Goal: Information Seeking & Learning: Check status

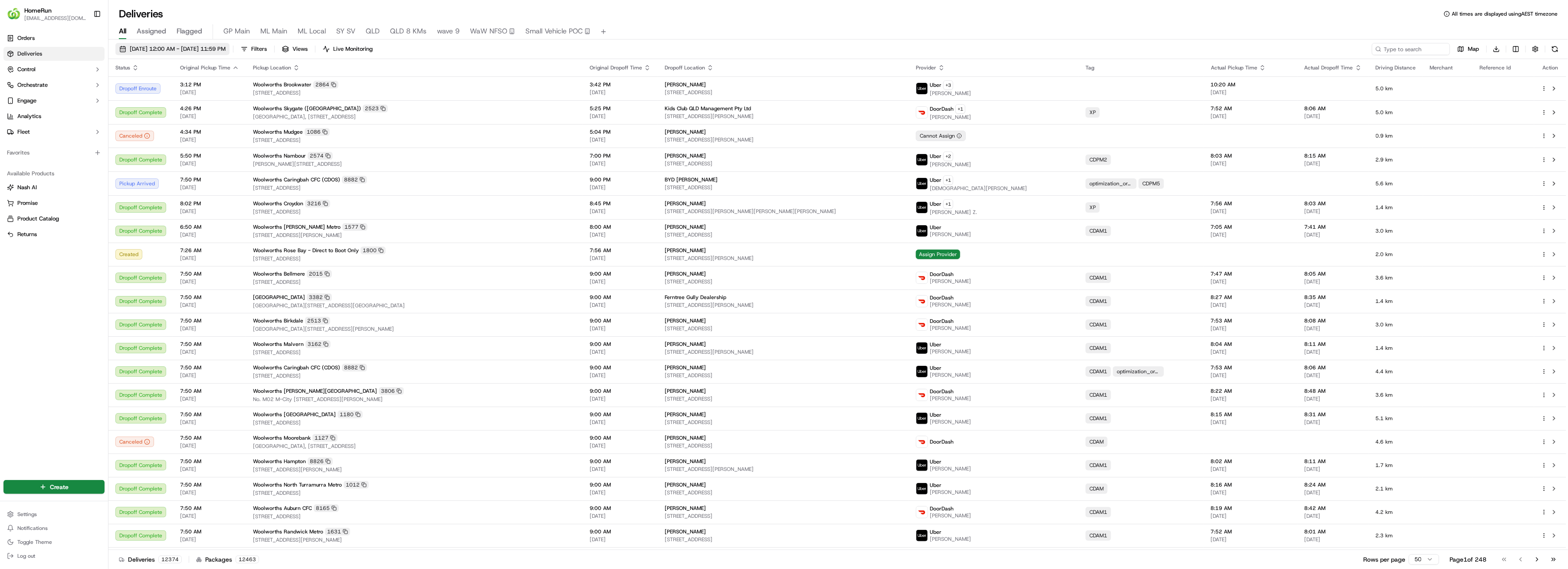
click at [168, 47] on span "[DATE] 12:00 AM - [DATE] 11:59 PM" at bounding box center [177, 49] width 96 height 8
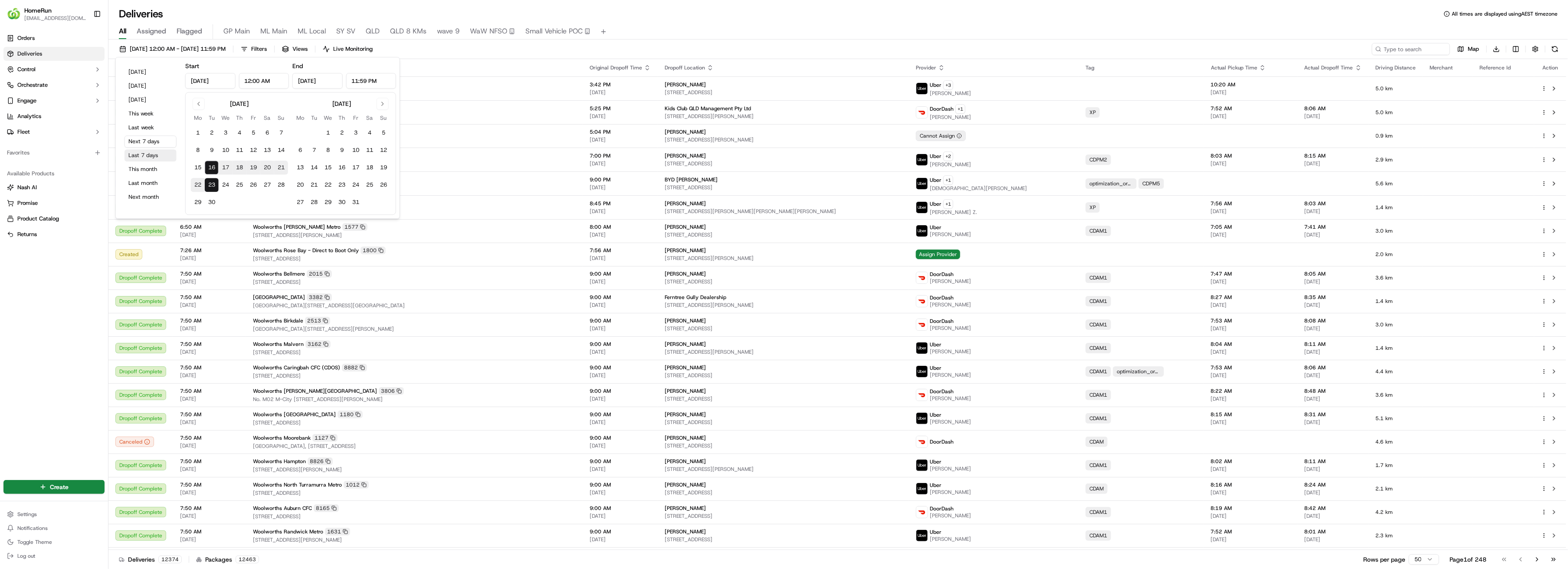
click at [143, 156] on button "Last 7 days" at bounding box center [150, 155] width 52 height 12
type input "[DATE]"
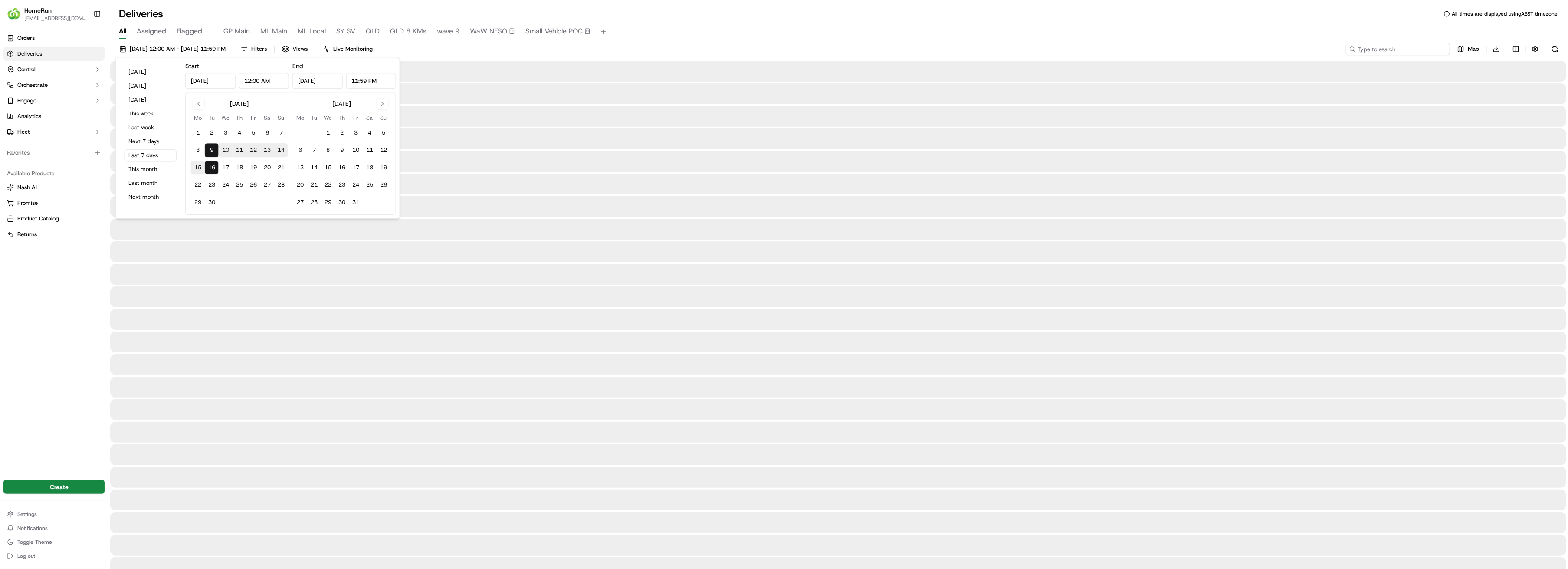
click at [1394, 51] on input at bounding box center [1398, 49] width 104 height 12
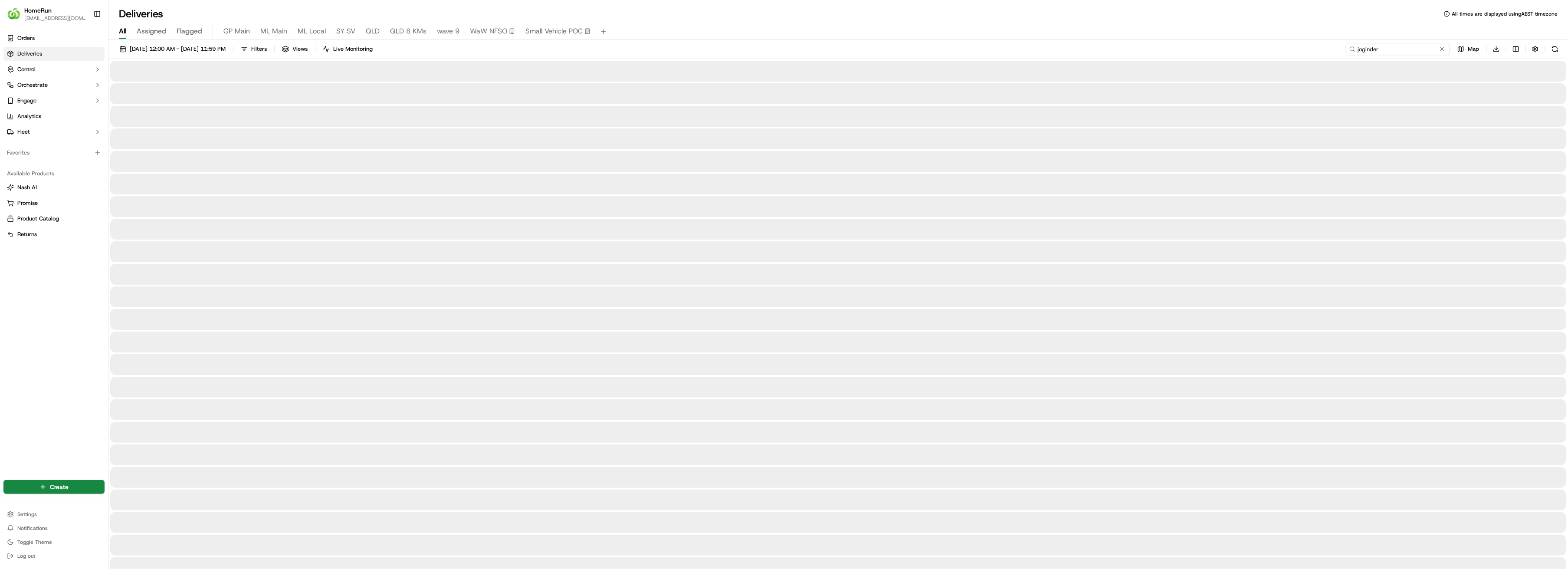
type input "joginder"
click at [1365, 87] on div at bounding box center [838, 94] width 1456 height 21
click at [32, 54] on span "Deliveries" at bounding box center [30, 54] width 25 height 8
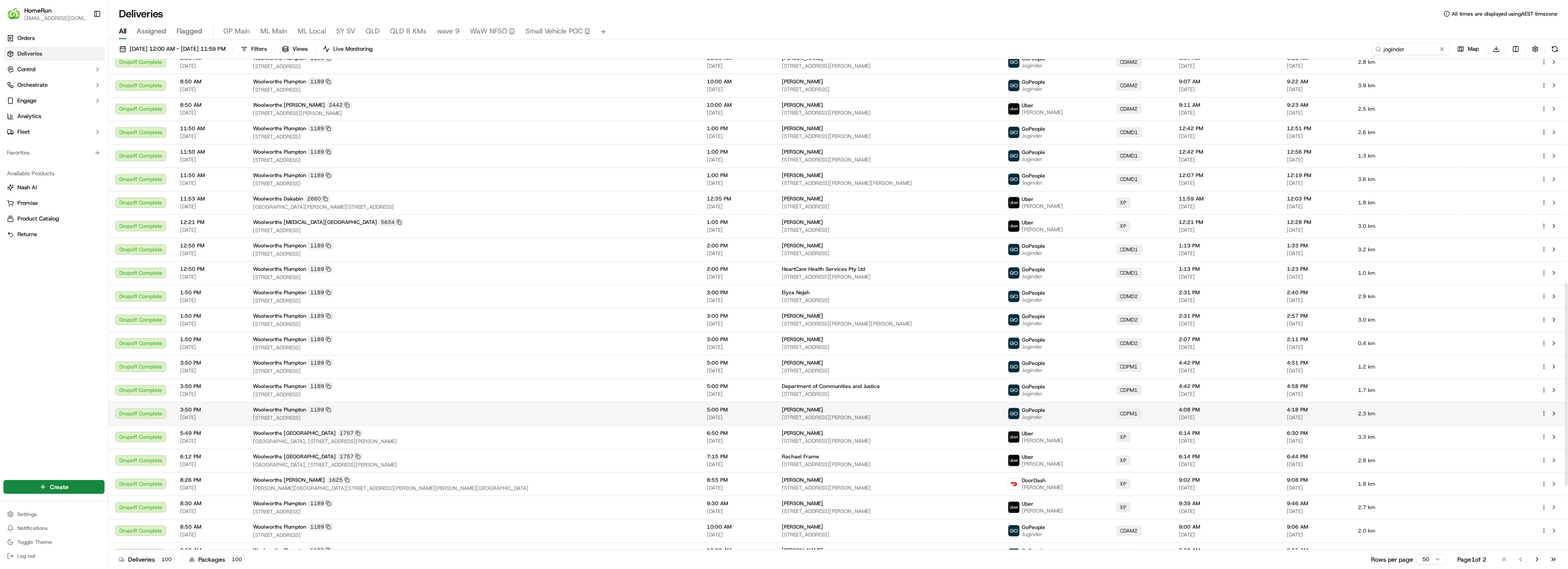
scroll to position [699, 0]
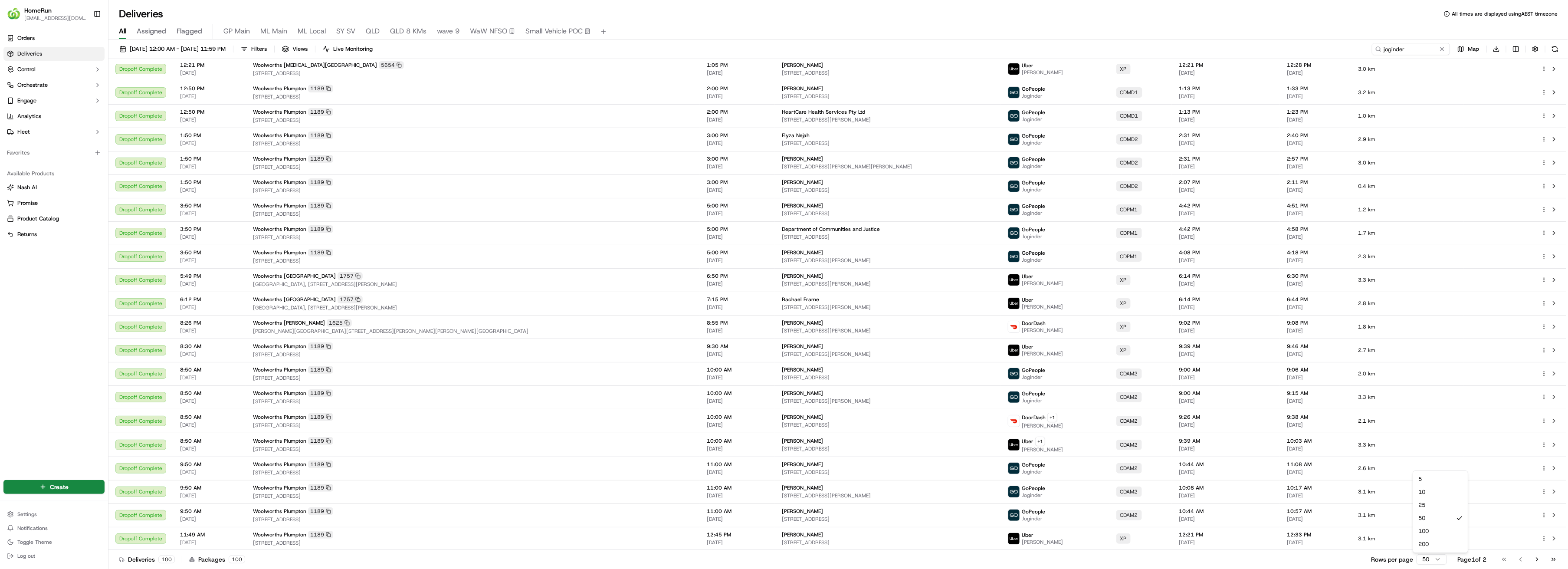
click at [1435, 562] on html "HomeRun [EMAIL_ADDRESS][DOMAIN_NAME] Toggle Sidebar Orders Deliveries Control O…" at bounding box center [784, 284] width 1568 height 569
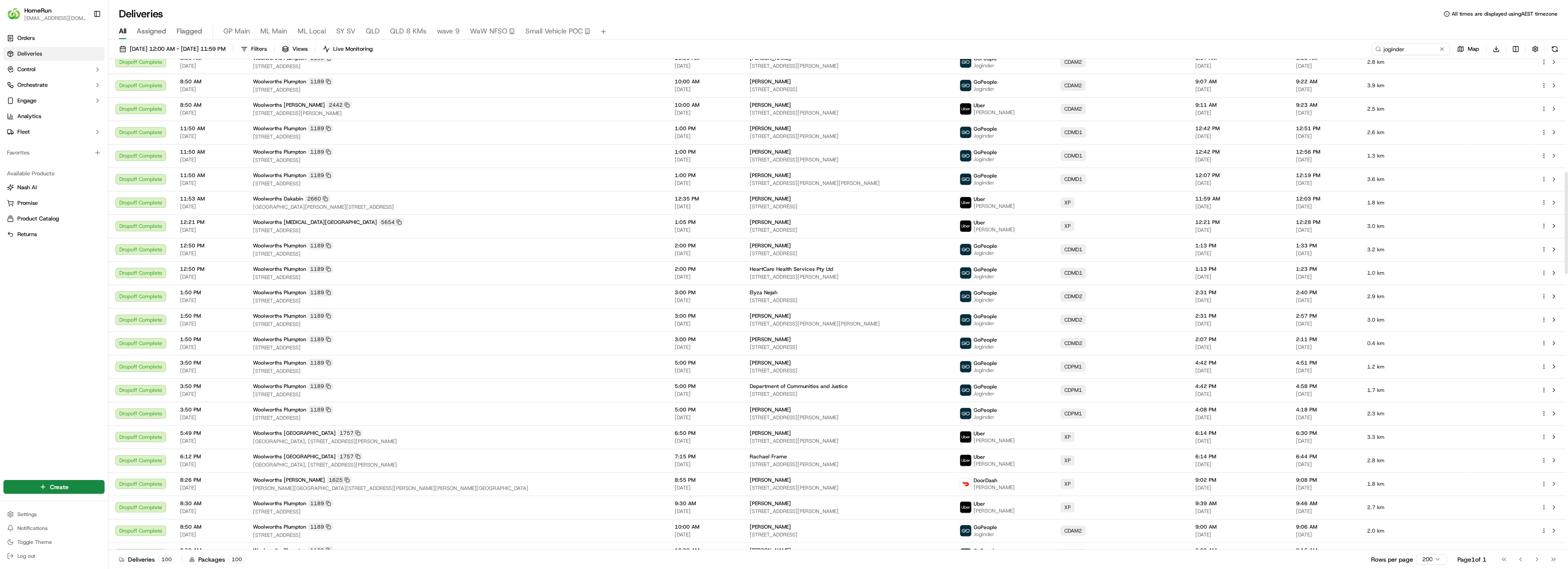
scroll to position [271, 0]
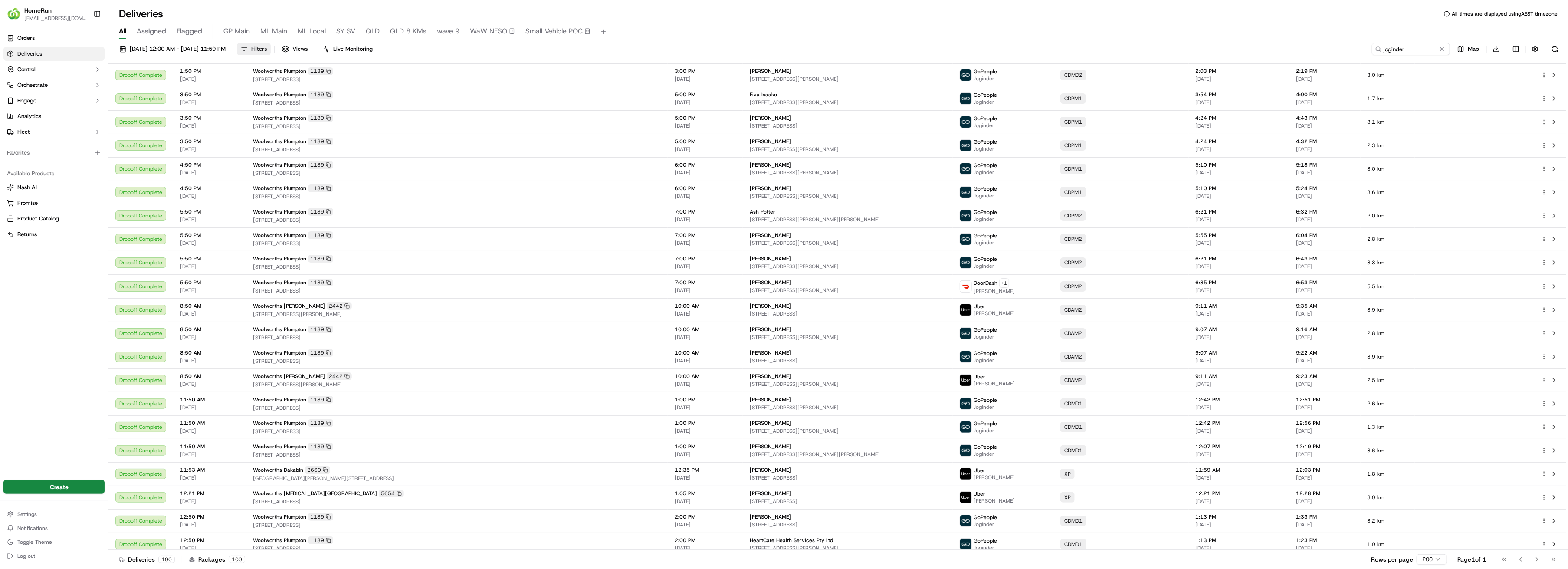
click at [267, 50] on span "Filters" at bounding box center [259, 49] width 16 height 8
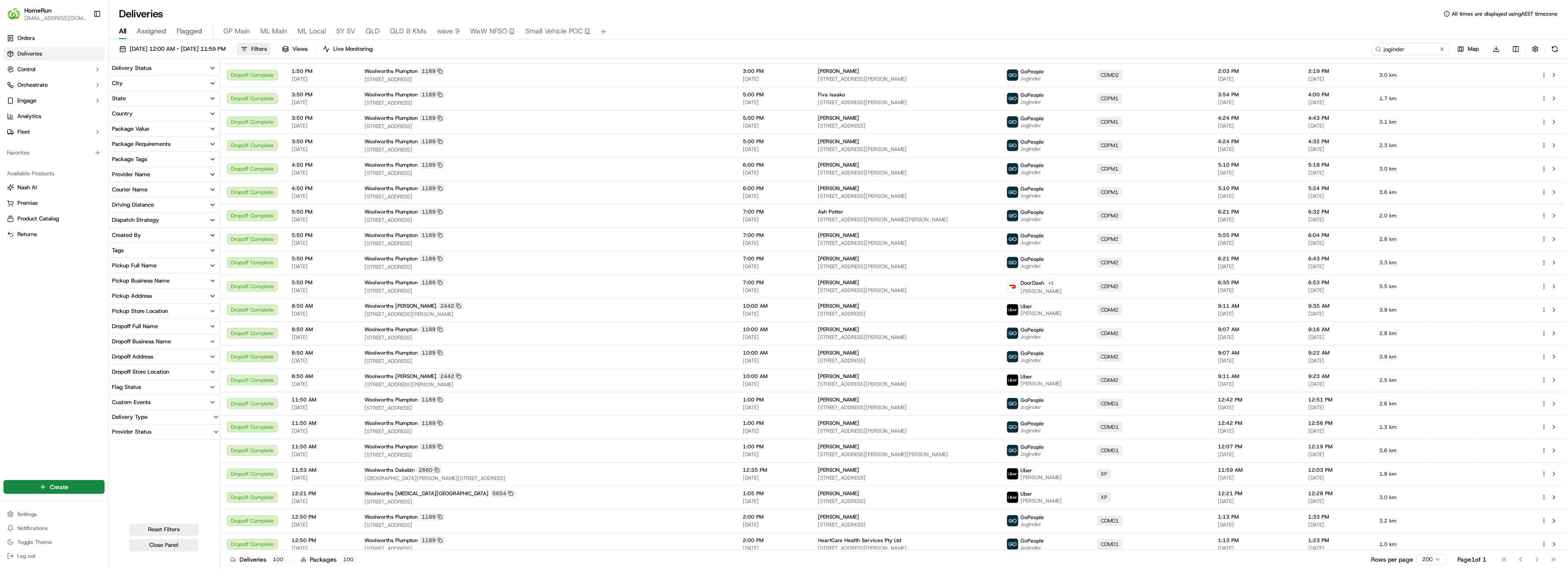
click at [209, 98] on button "State" at bounding box center [163, 99] width 111 height 15
click at [115, 128] on button "[GEOGRAPHIC_DATA]" at bounding box center [115, 129] width 7 height 7
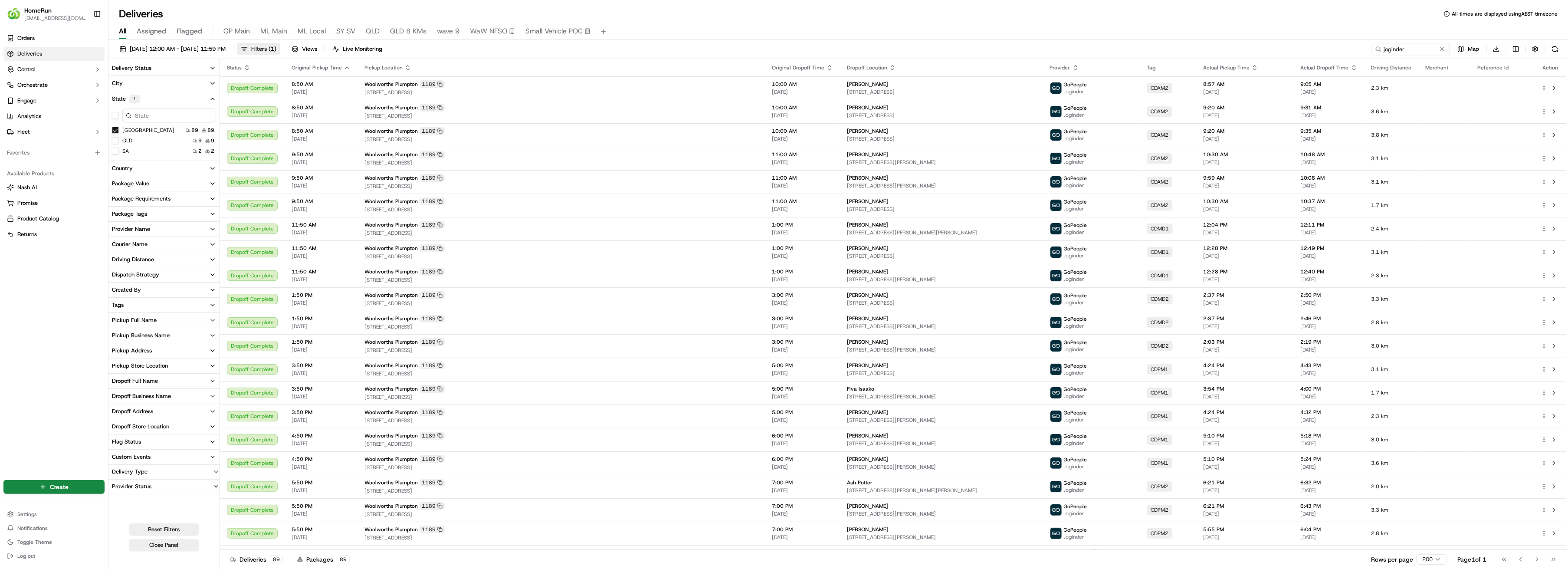
click at [210, 227] on icon "button" at bounding box center [212, 229] width 7 height 7
click at [115, 233] on button "GoPeople" at bounding box center [115, 233] width 7 height 7
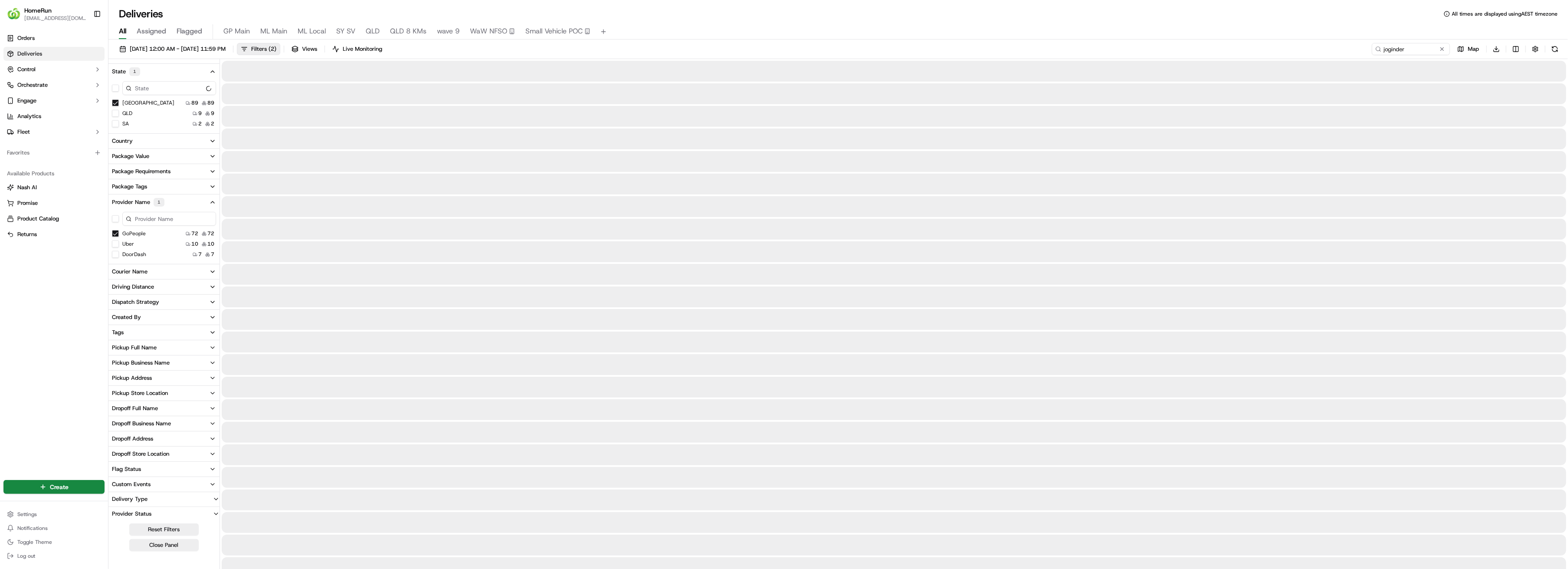
click at [211, 363] on icon "button" at bounding box center [212, 363] width 7 height 7
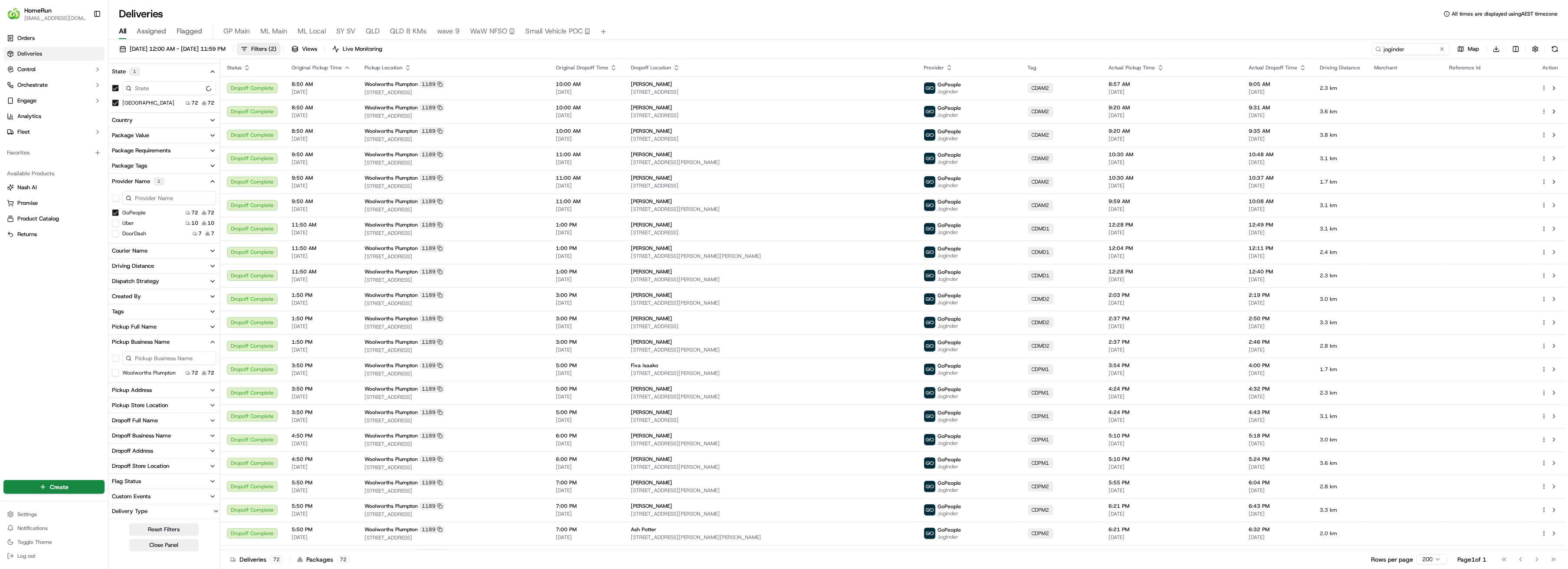
click at [116, 212] on button "GoPeople" at bounding box center [115, 213] width 7 height 7
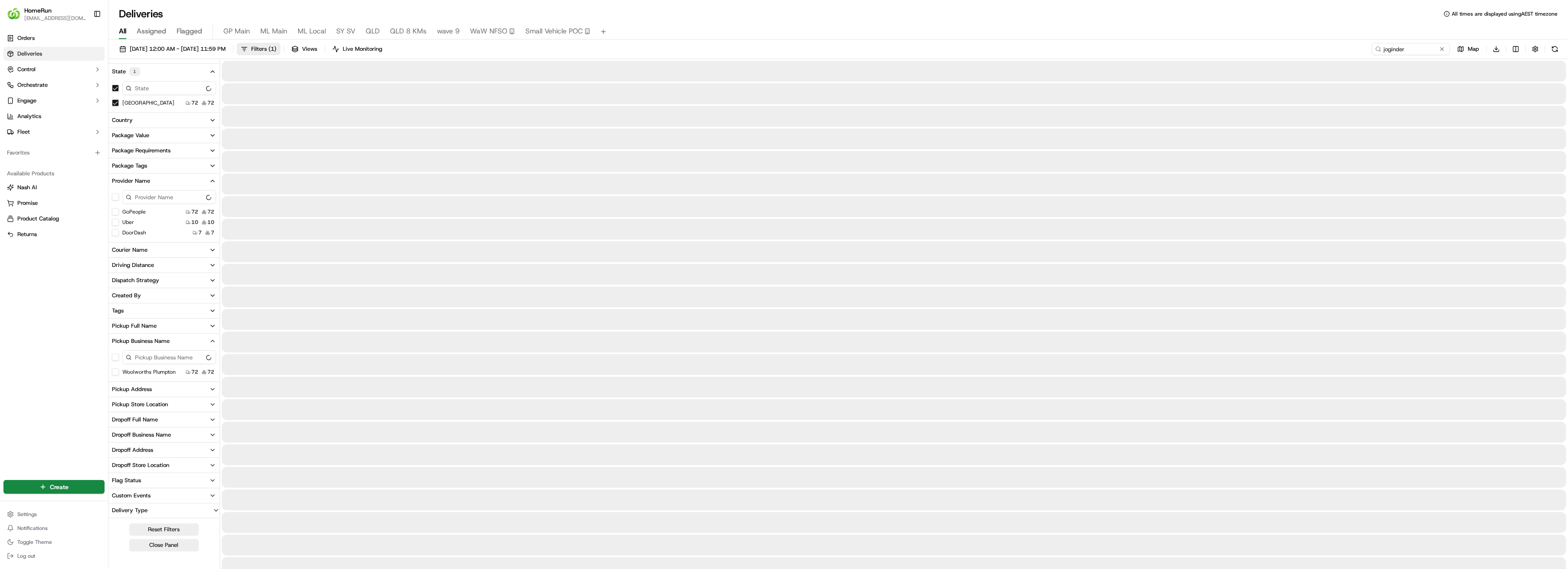
click at [116, 221] on button "Uber" at bounding box center [115, 222] width 7 height 7
click at [115, 233] on button "DoorDash" at bounding box center [115, 233] width 7 height 7
click at [113, 356] on button "button" at bounding box center [115, 358] width 7 height 7
click at [115, 374] on Plumpton "Woolworths Plumpton" at bounding box center [115, 373] width 7 height 7
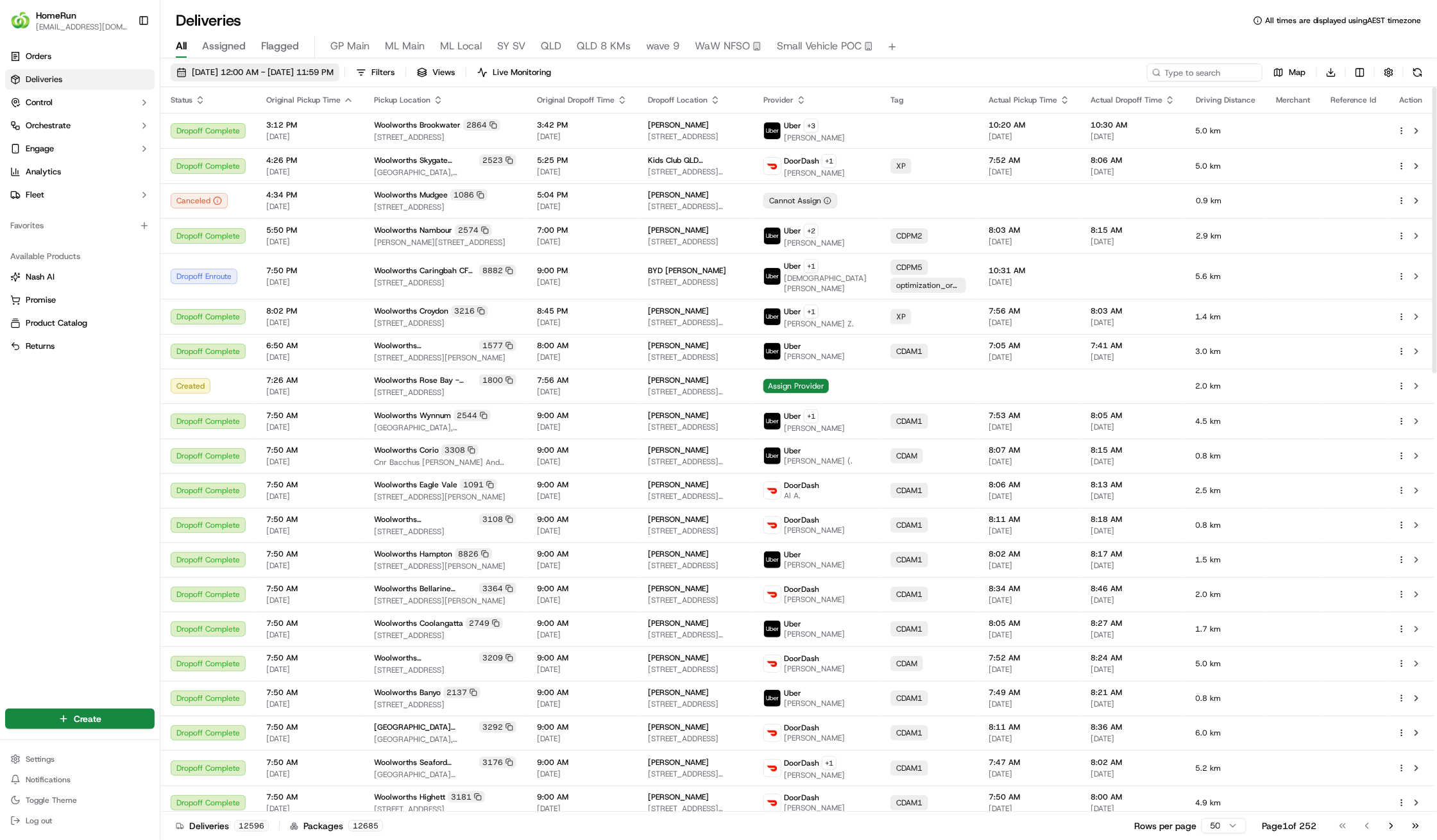
click at [286, 73] on span "[DATE] 12:00 AM - [DATE] 11:59 PM" at bounding box center [262, 73] width 142 height 11
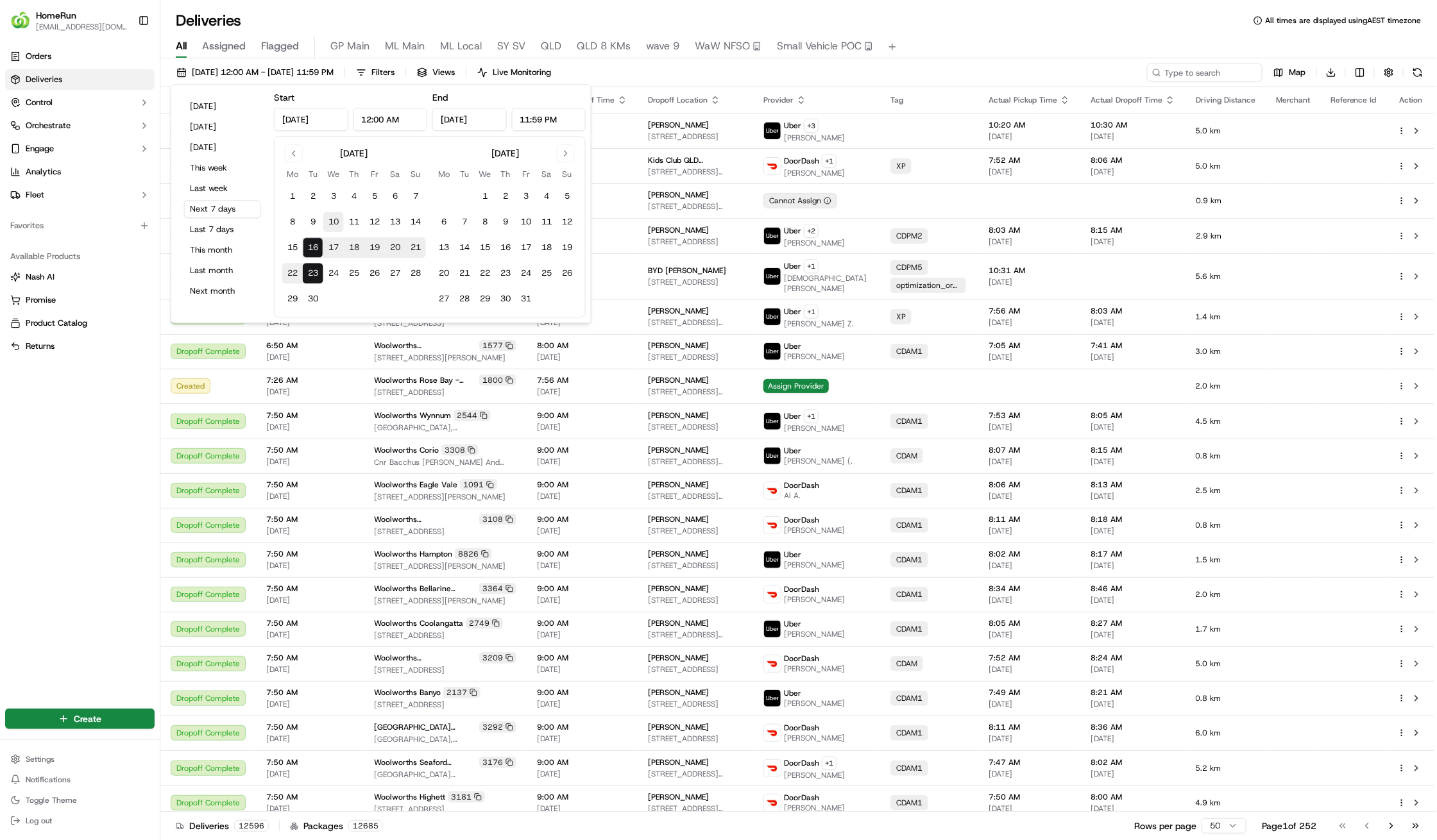
click at [331, 222] on button "10" at bounding box center [333, 221] width 20 height 20
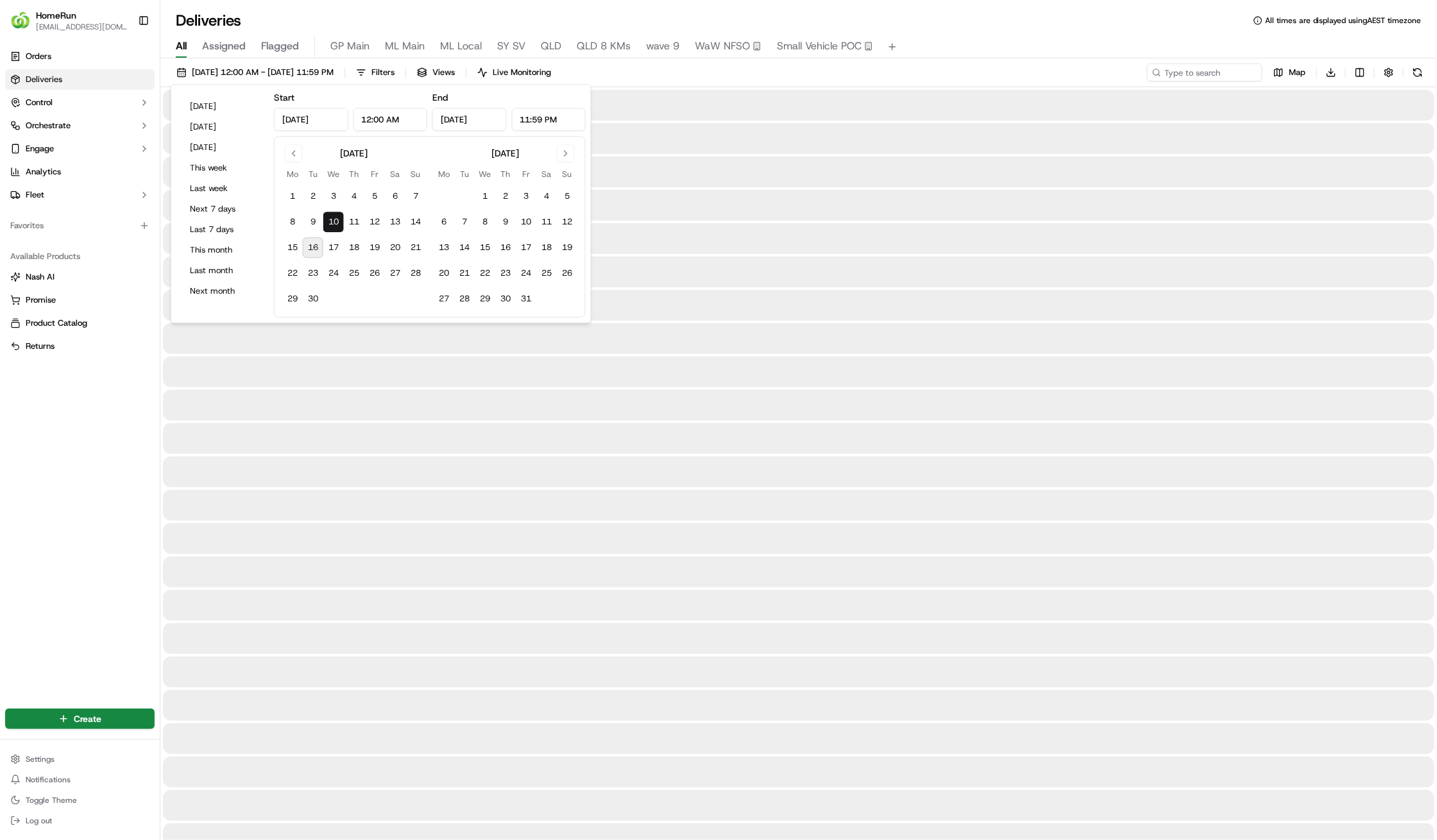
type input "Sep 10, 2025"
click at [315, 244] on button "16" at bounding box center [312, 247] width 20 height 20
type input "[DATE]"
click at [1173, 74] on input at bounding box center [1185, 72] width 154 height 18
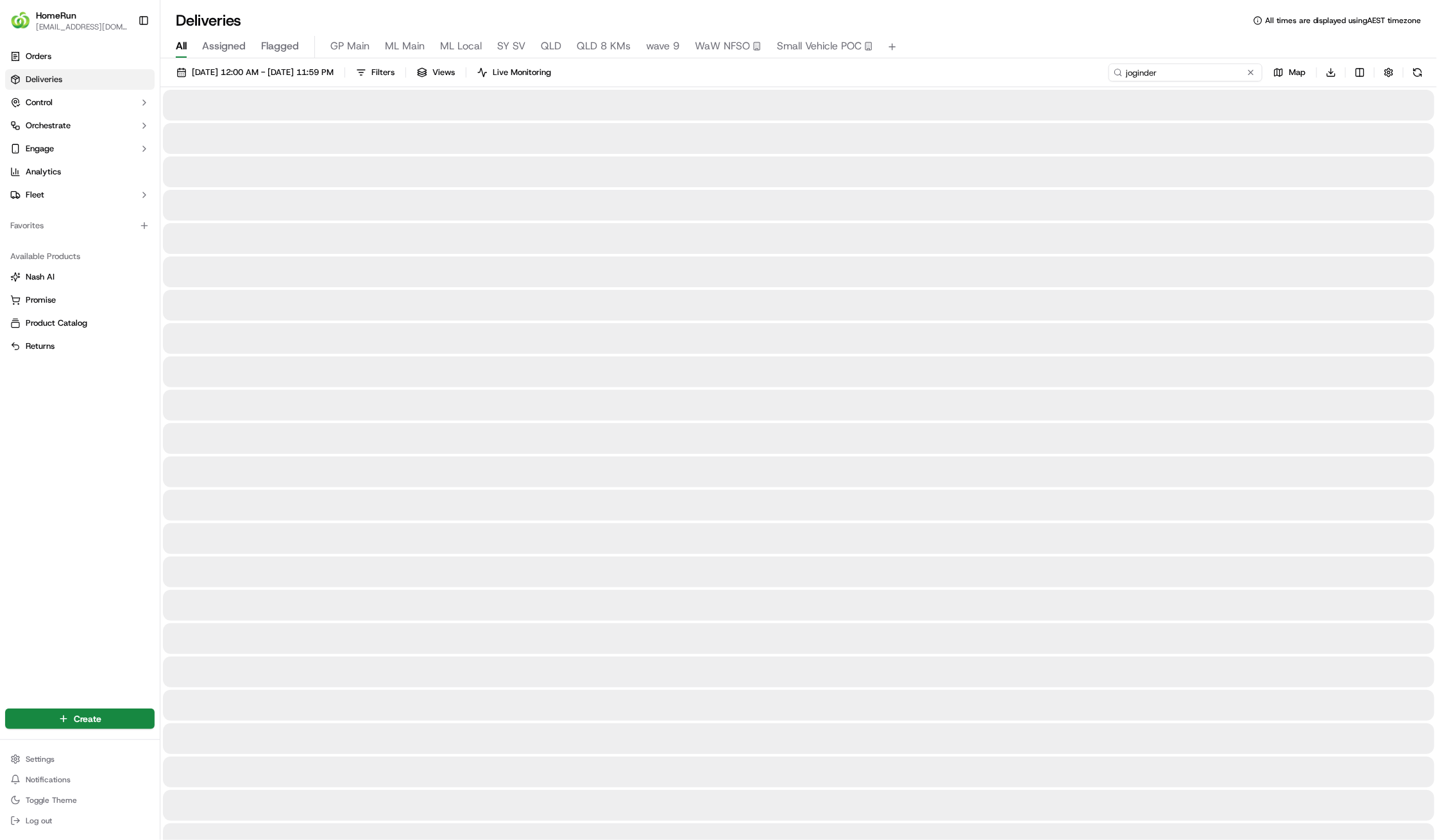
type input "joginder"
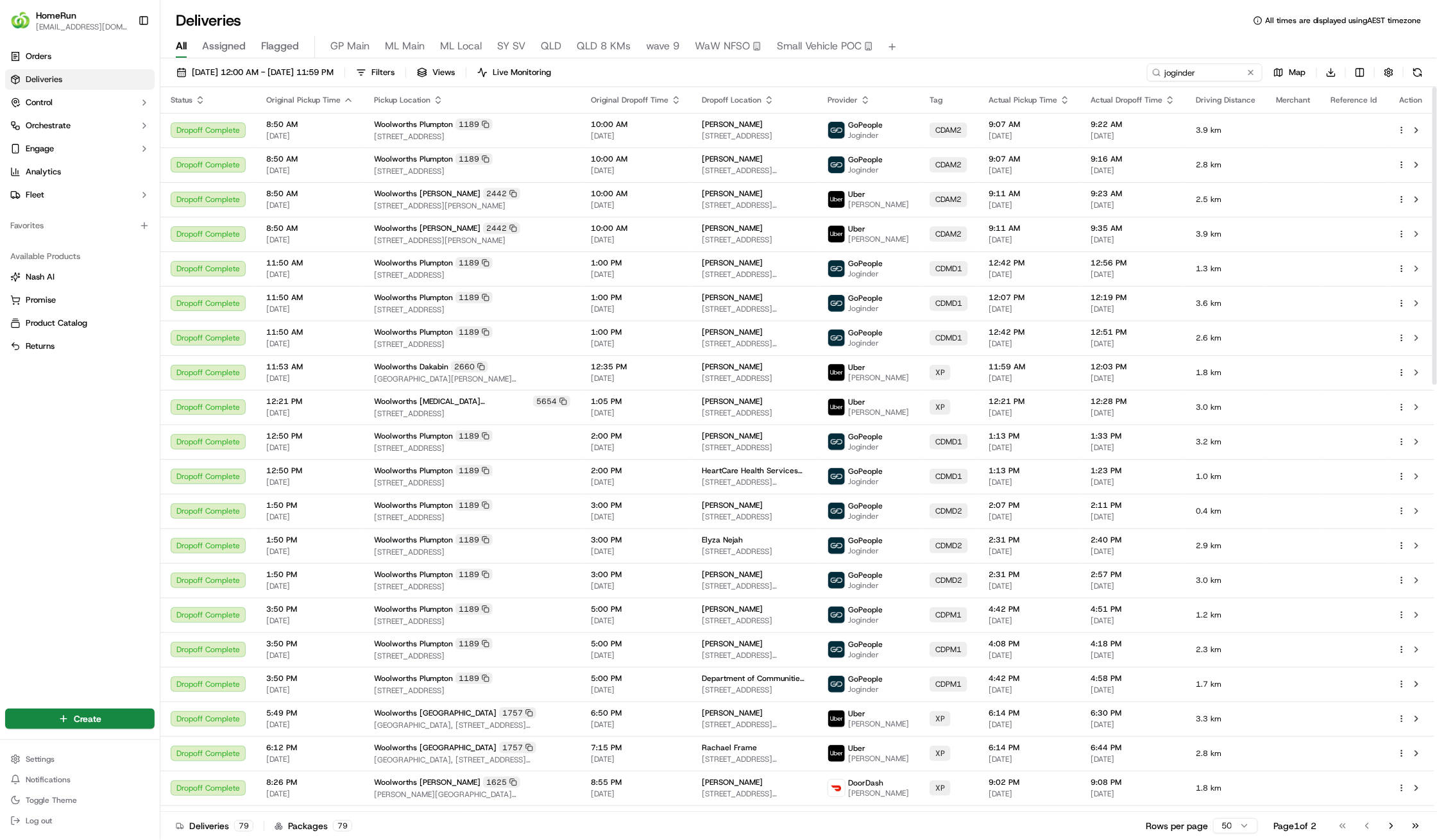
click at [1070, 101] on icon "button" at bounding box center [1064, 100] width 11 height 11
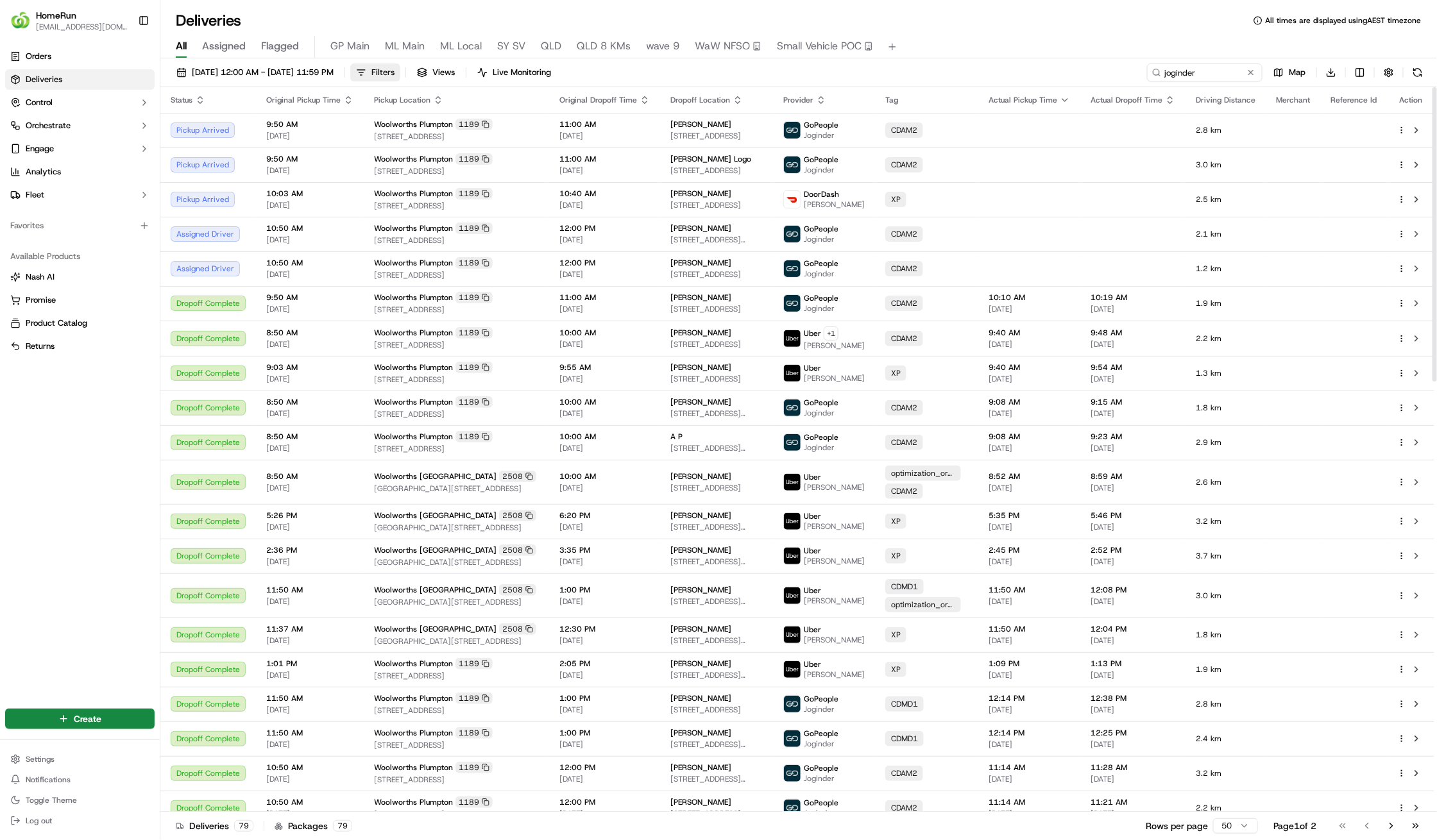
click at [395, 73] on span "Filters" at bounding box center [383, 73] width 23 height 11
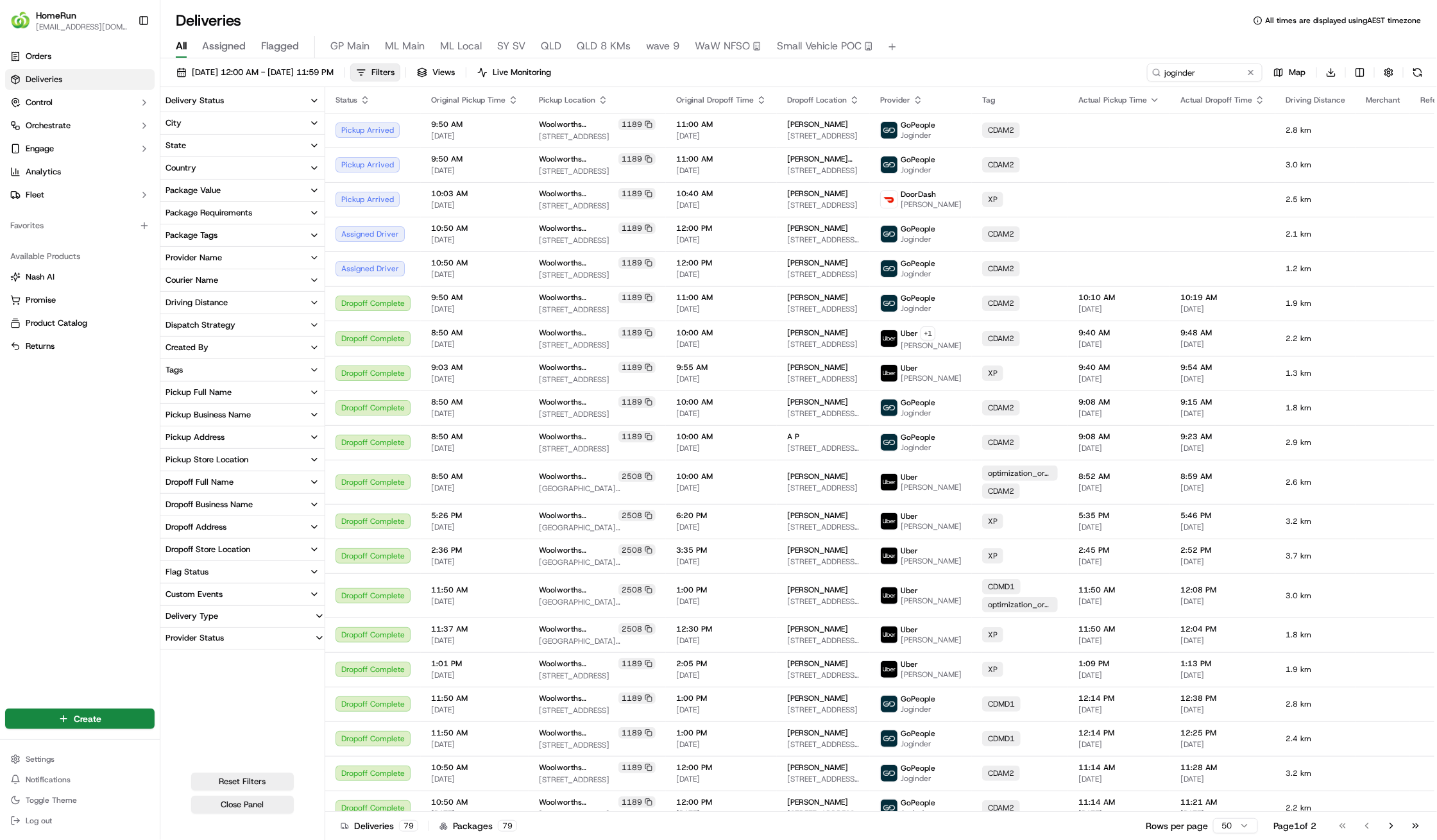
click at [315, 145] on icon "button" at bounding box center [314, 146] width 11 height 11
click at [312, 304] on icon "button" at bounding box center [314, 304] width 11 height 11
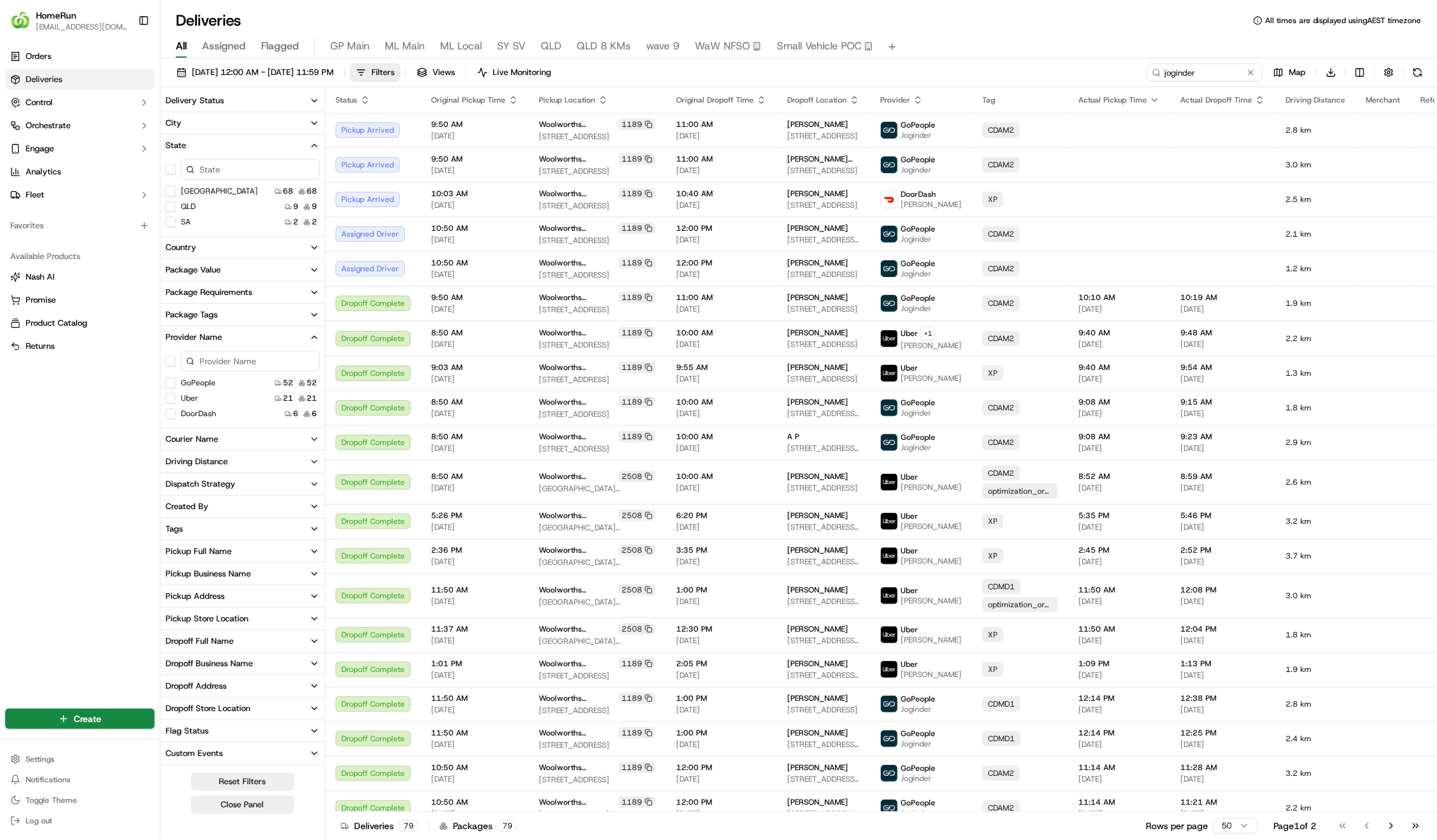
click at [171, 190] on button "[GEOGRAPHIC_DATA]" at bounding box center [171, 191] width 11 height 11
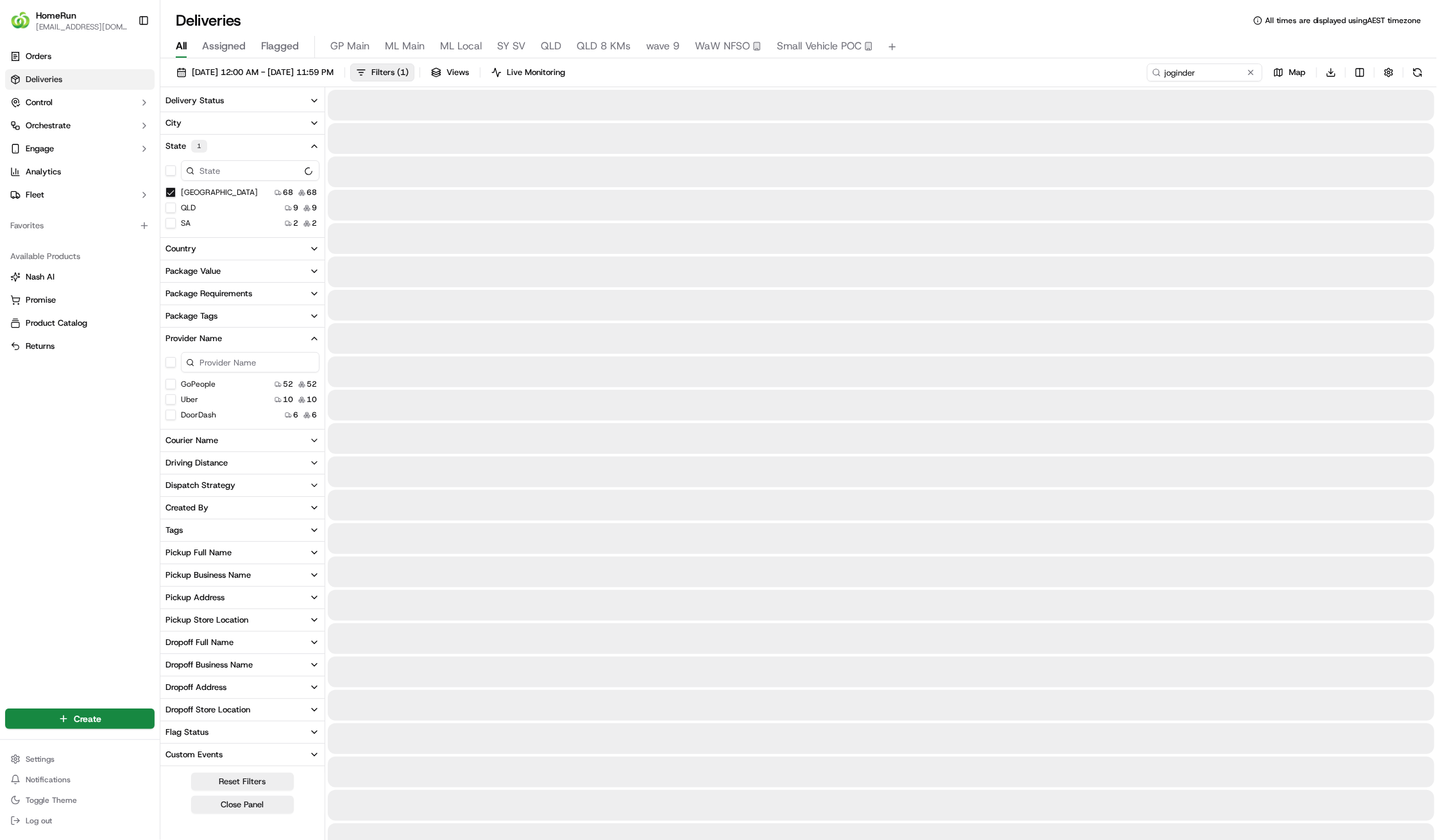
click at [168, 402] on button "Uber" at bounding box center [171, 399] width 11 height 11
click at [169, 413] on button "DoorDash" at bounding box center [171, 416] width 11 height 11
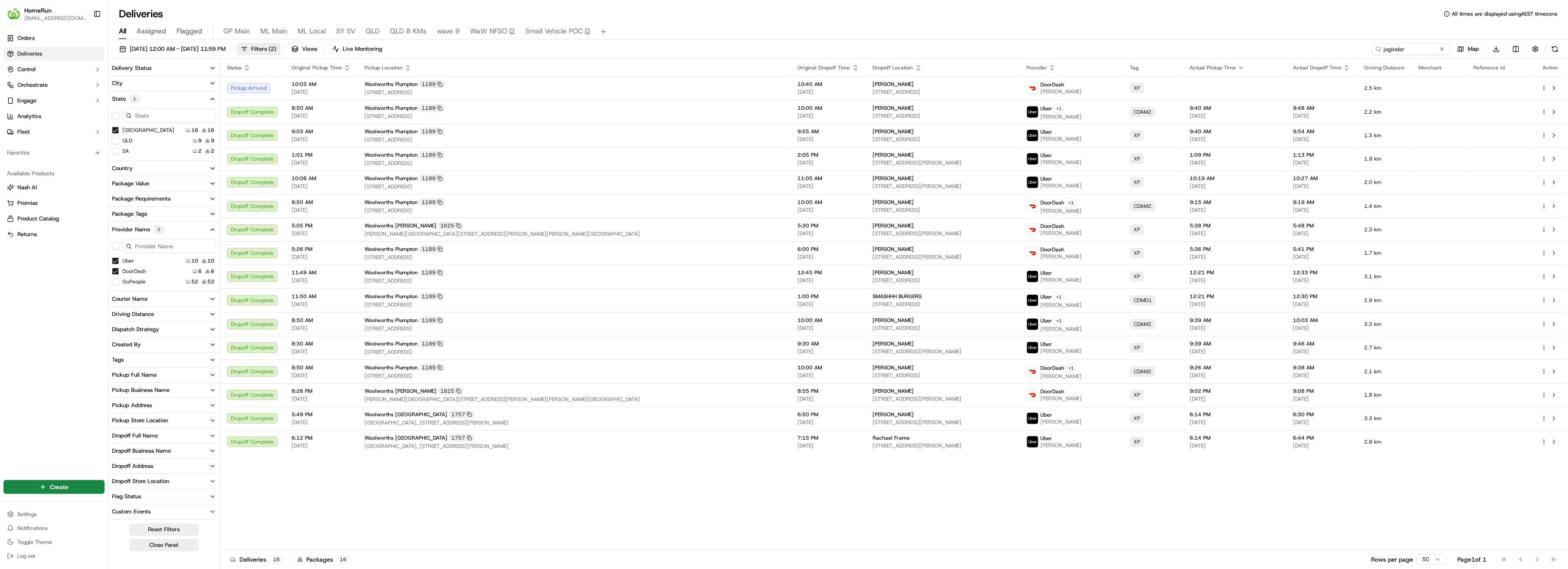
click at [137, 389] on div "Pickup Business Name" at bounding box center [141, 390] width 58 height 8
click at [115, 420] on Plumpton "Woolworths Plumpton" at bounding box center [115, 421] width 7 height 7
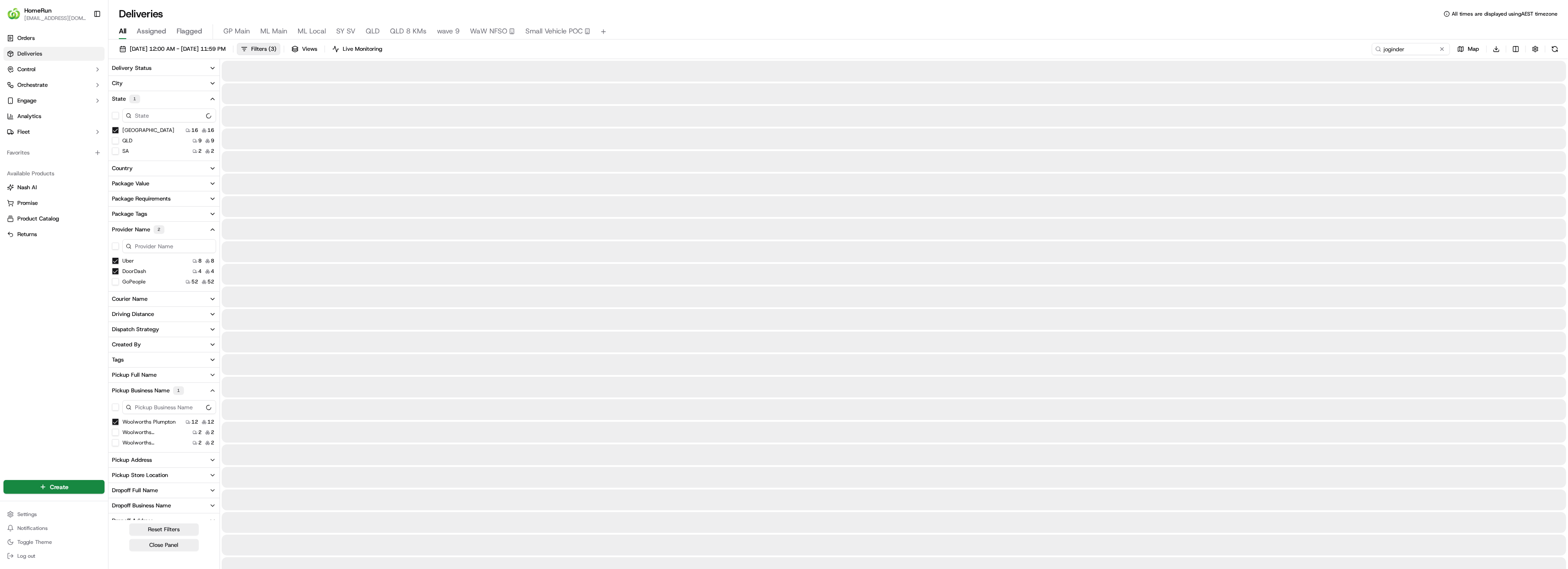
click at [114, 432] on div "Delivery Status City State 1 NSW 16 16 QLD 9 9 SA 2 2 Country Package Value Pac…" at bounding box center [163, 332] width 111 height 543
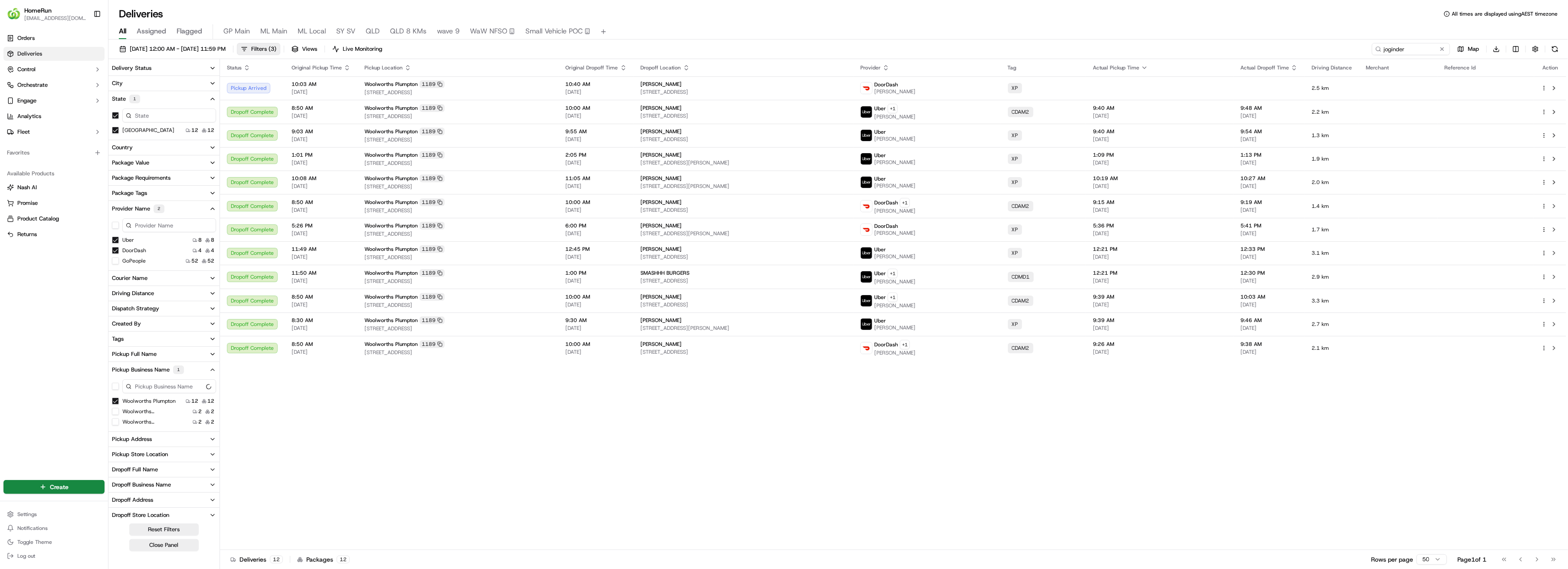
click at [113, 412] on Emerton "Woolworths [PERSON_NAME]" at bounding box center [115, 412] width 7 height 7
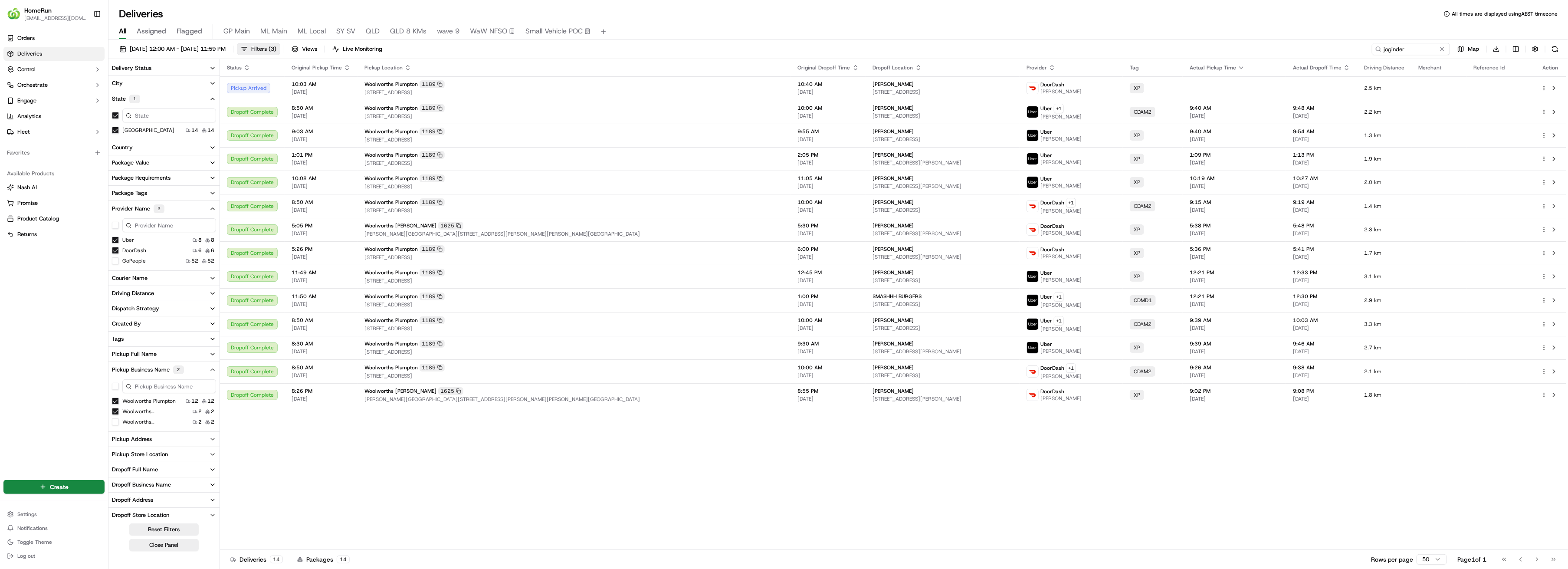
click at [116, 260] on button "GoPeople" at bounding box center [115, 261] width 7 height 7
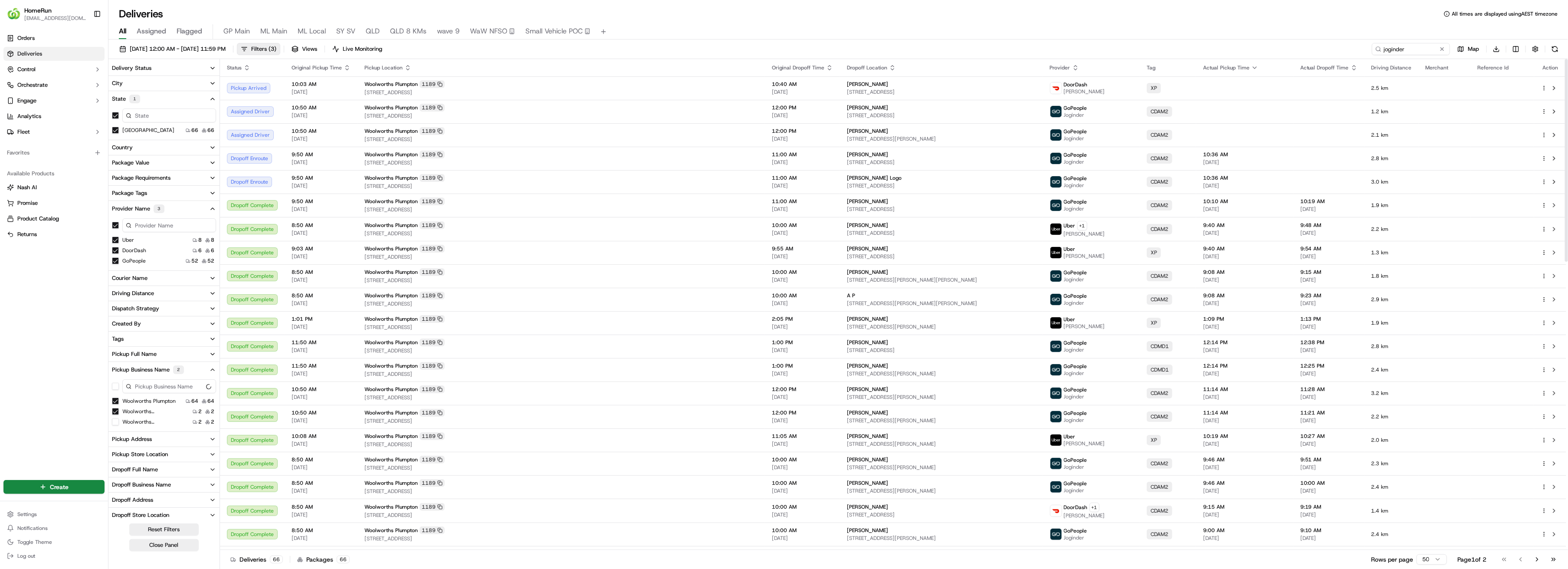
click at [971, 69] on icon "button" at bounding box center [1255, 67] width 7 height 7
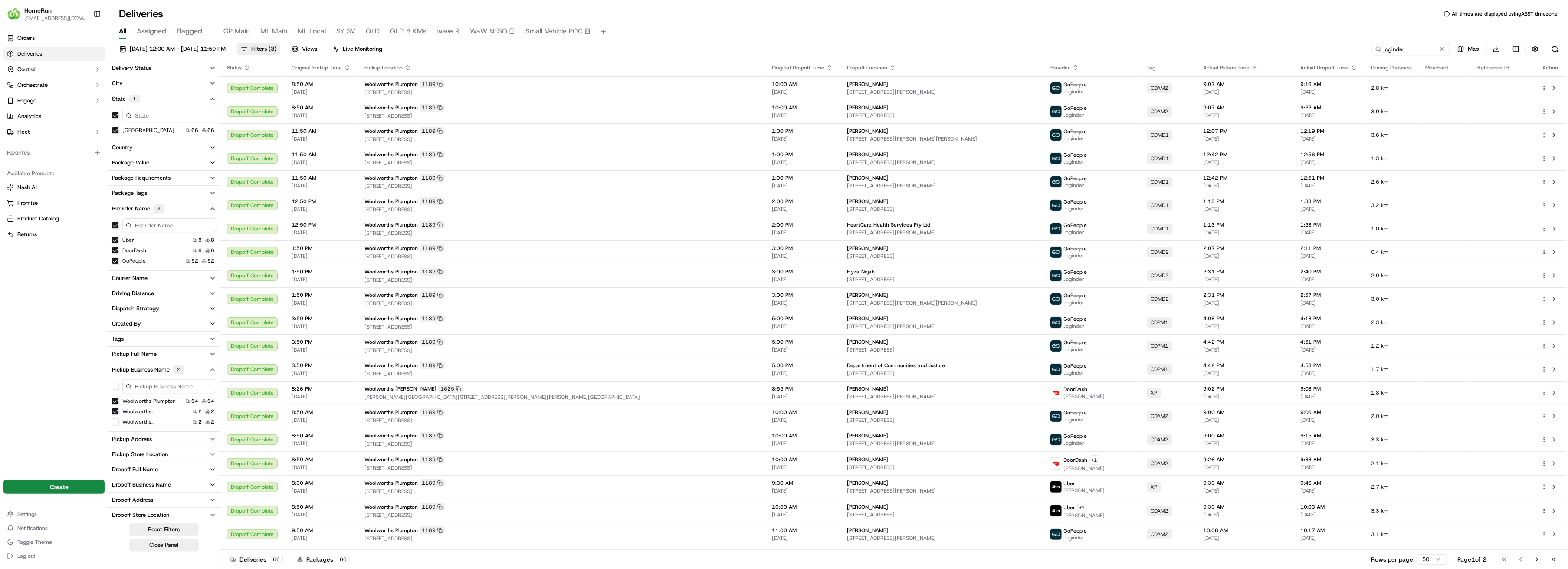
click at [971, 560] on html "HomeRun syates@woolworths.com.au Toggle Sidebar Orders Deliveries Control Orche…" at bounding box center [784, 284] width 1568 height 569
click at [161, 49] on span "10/09/2025 12:00 AM - 16/09/2025 11:59 PM" at bounding box center [177, 49] width 96 height 8
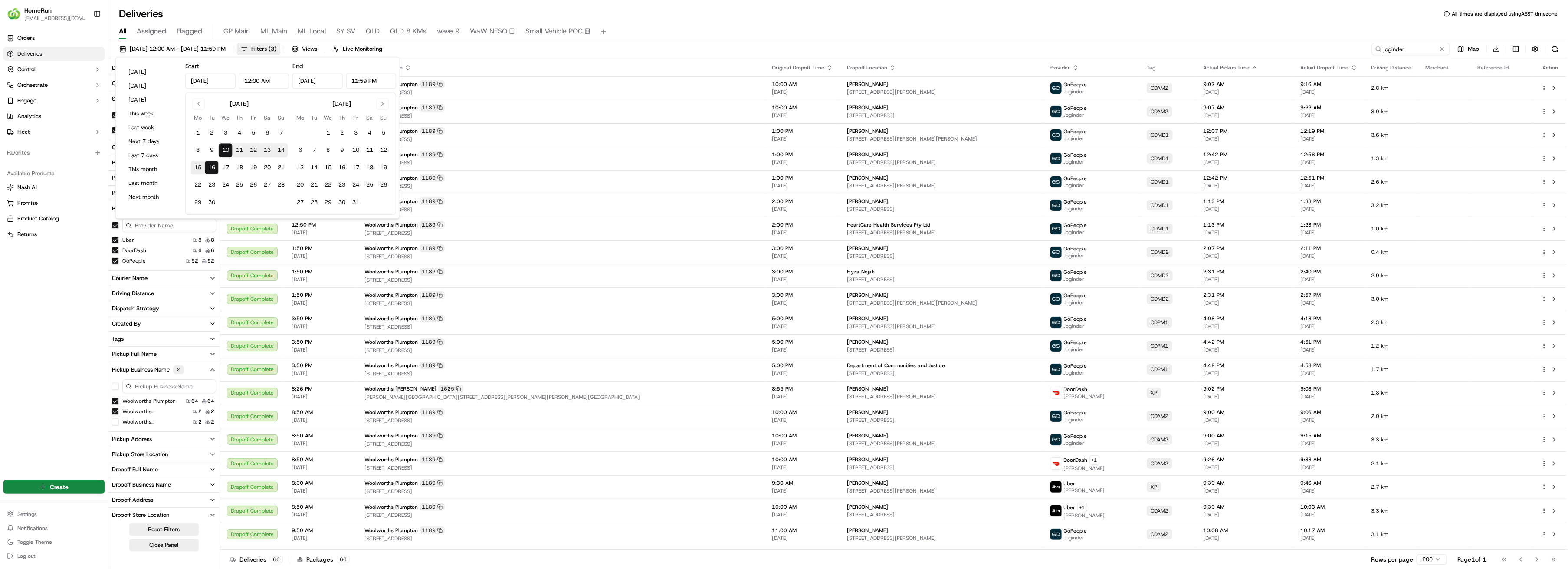
click at [241, 149] on button "11" at bounding box center [239, 150] width 14 height 14
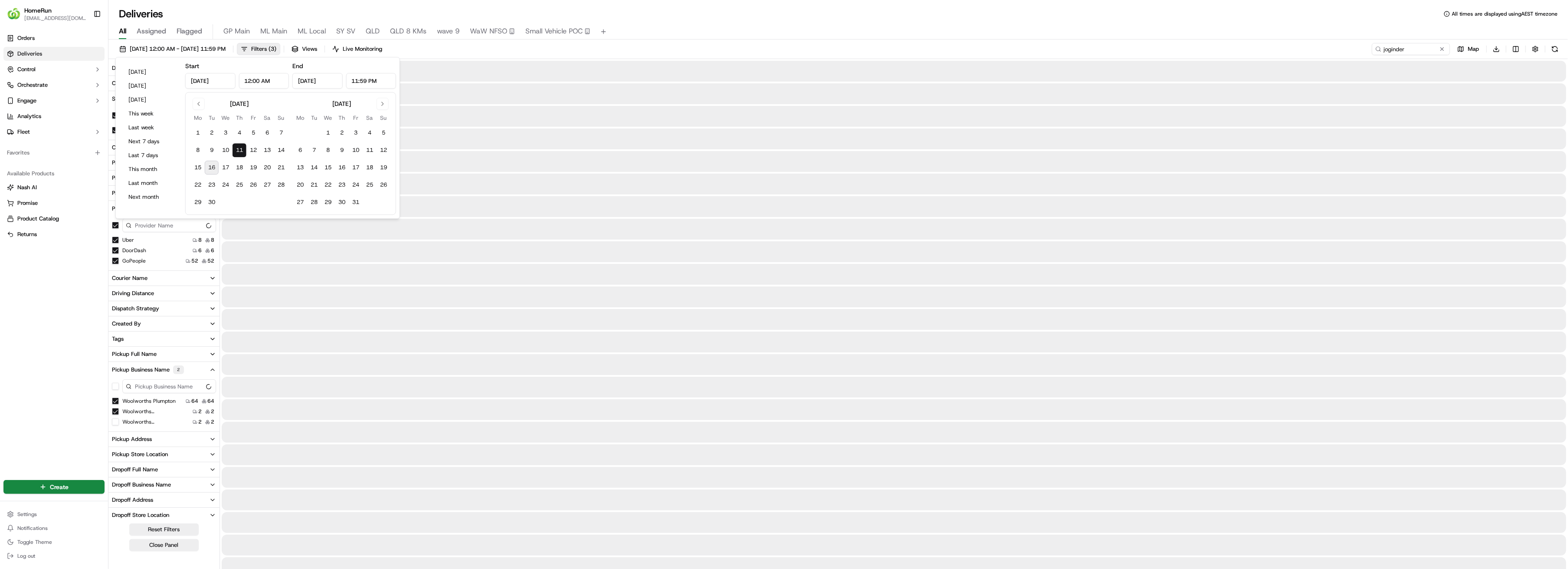
type input "Sep 11, 2025"
click at [214, 167] on button "16" at bounding box center [211, 167] width 14 height 14
type input "[DATE]"
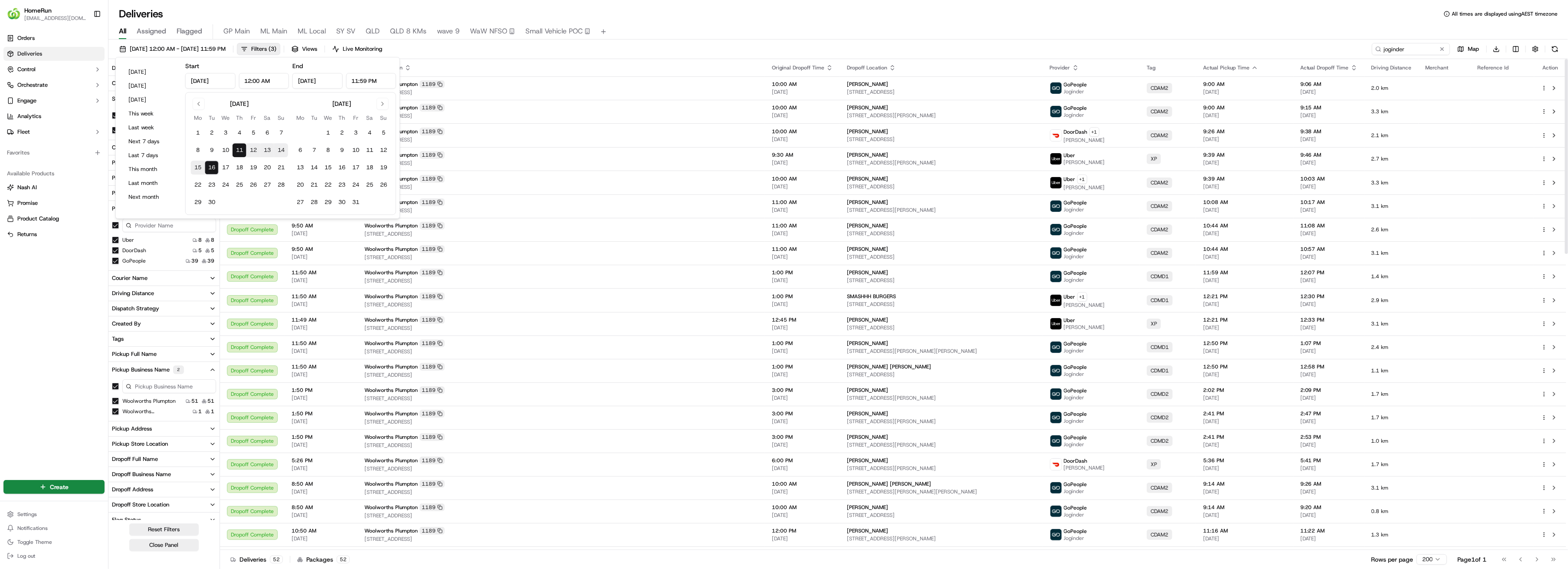
click at [509, 64] on div "Pickup Location" at bounding box center [561, 67] width 393 height 7
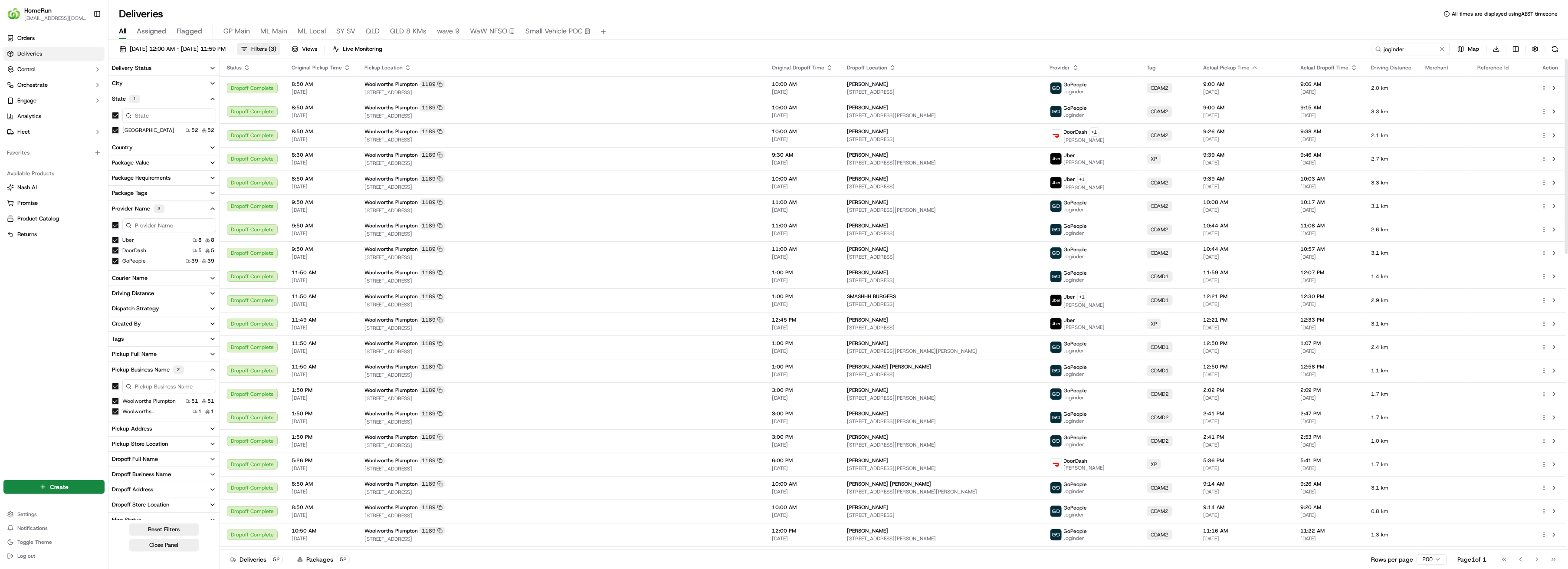
click at [971, 68] on icon "button" at bounding box center [1354, 67] width 7 height 7
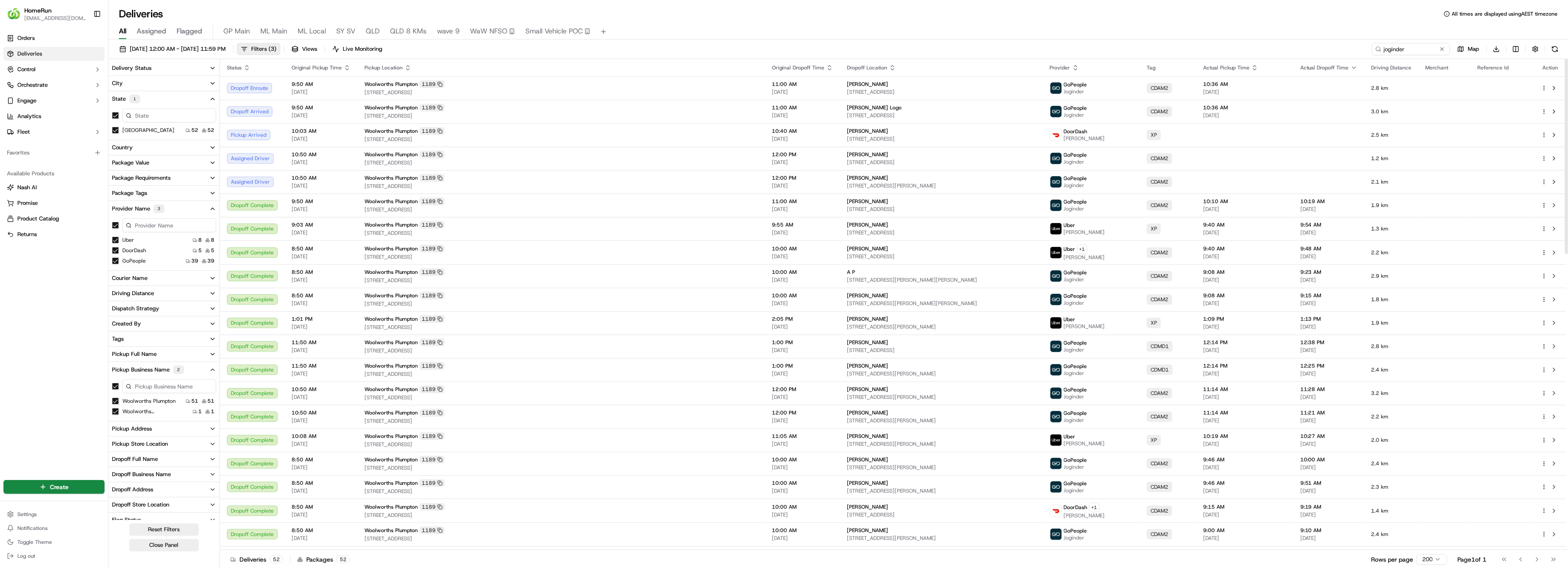
click at [971, 66] on icon "button" at bounding box center [1354, 67] width 7 height 7
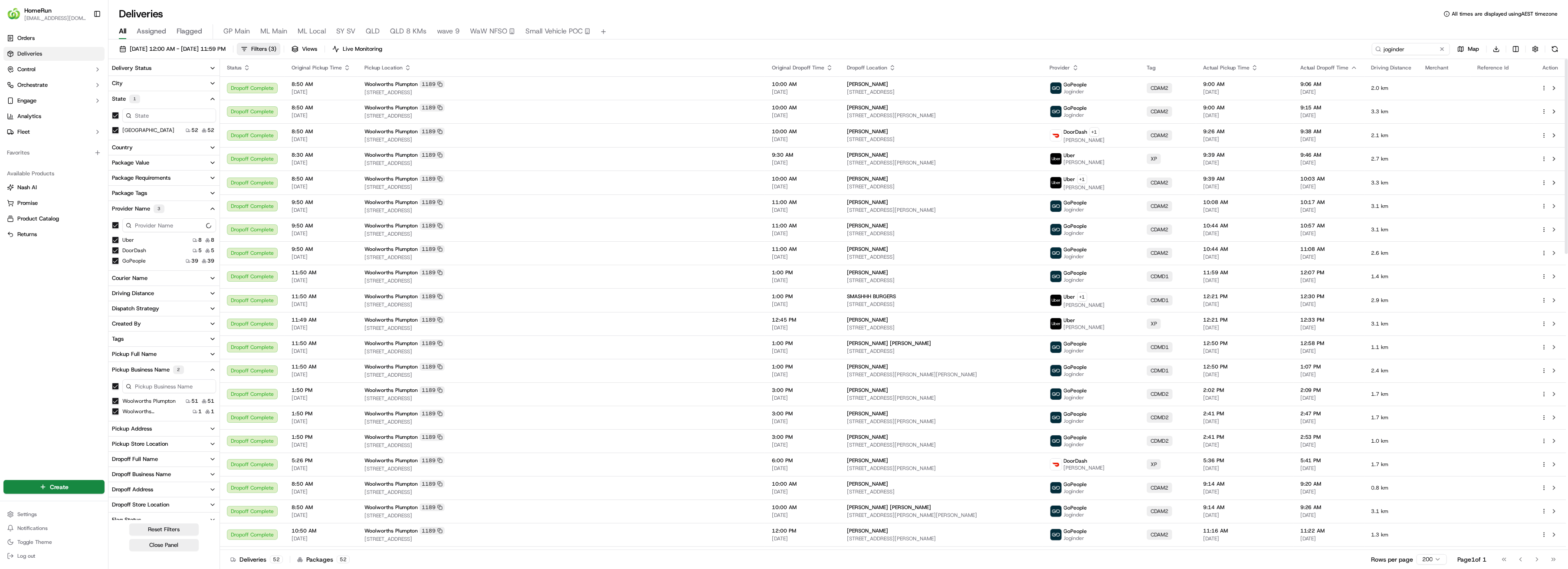
click at [971, 67] on icon "button" at bounding box center [1255, 67] width 7 height 7
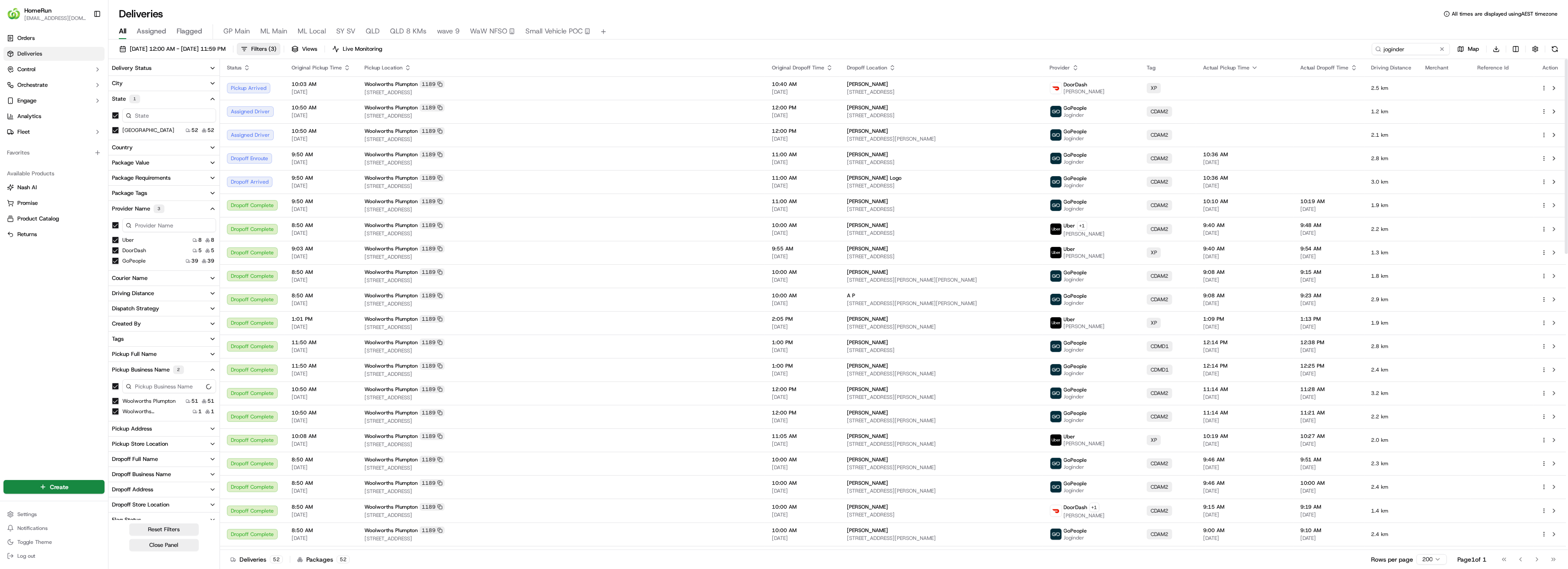
click at [971, 67] on icon "button" at bounding box center [1255, 67] width 7 height 7
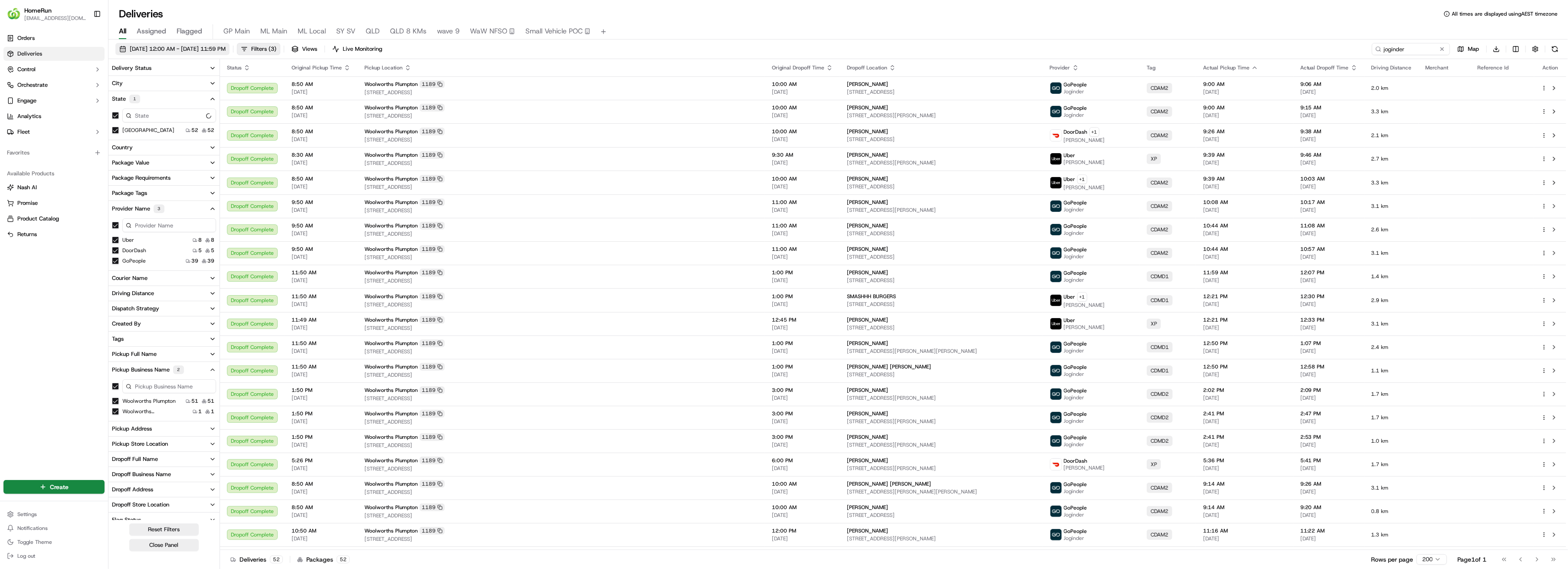
click at [169, 48] on span "11/09/2025 12:00 AM - 16/09/2025 11:59 PM" at bounding box center [177, 49] width 96 height 8
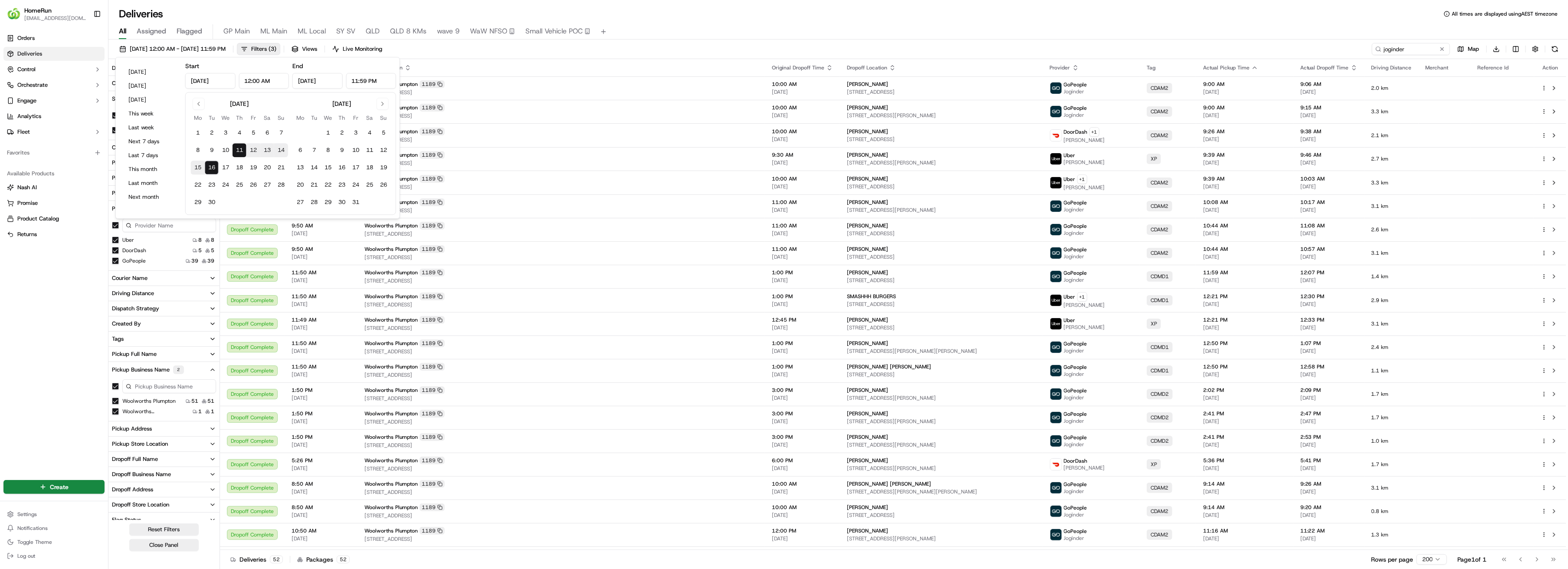
click at [251, 149] on button "12" at bounding box center [253, 150] width 14 height 14
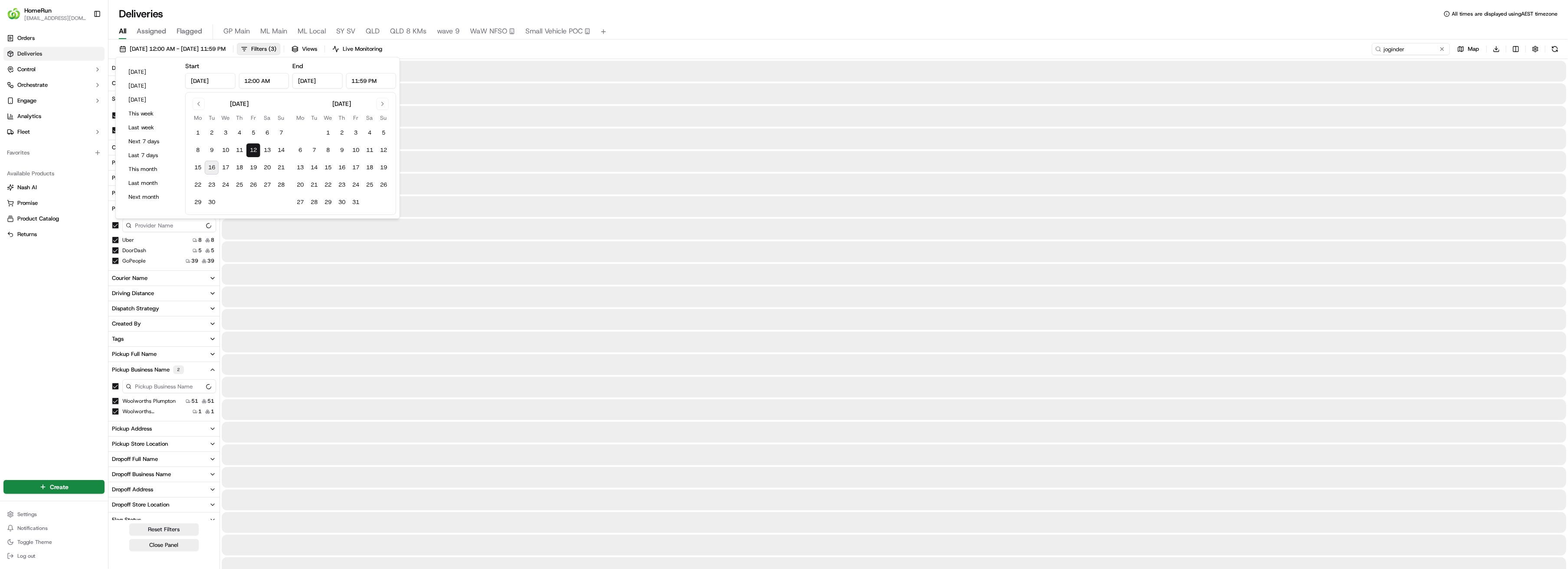
type input "Sep 12, 2025"
click at [251, 149] on button "12" at bounding box center [253, 150] width 14 height 14
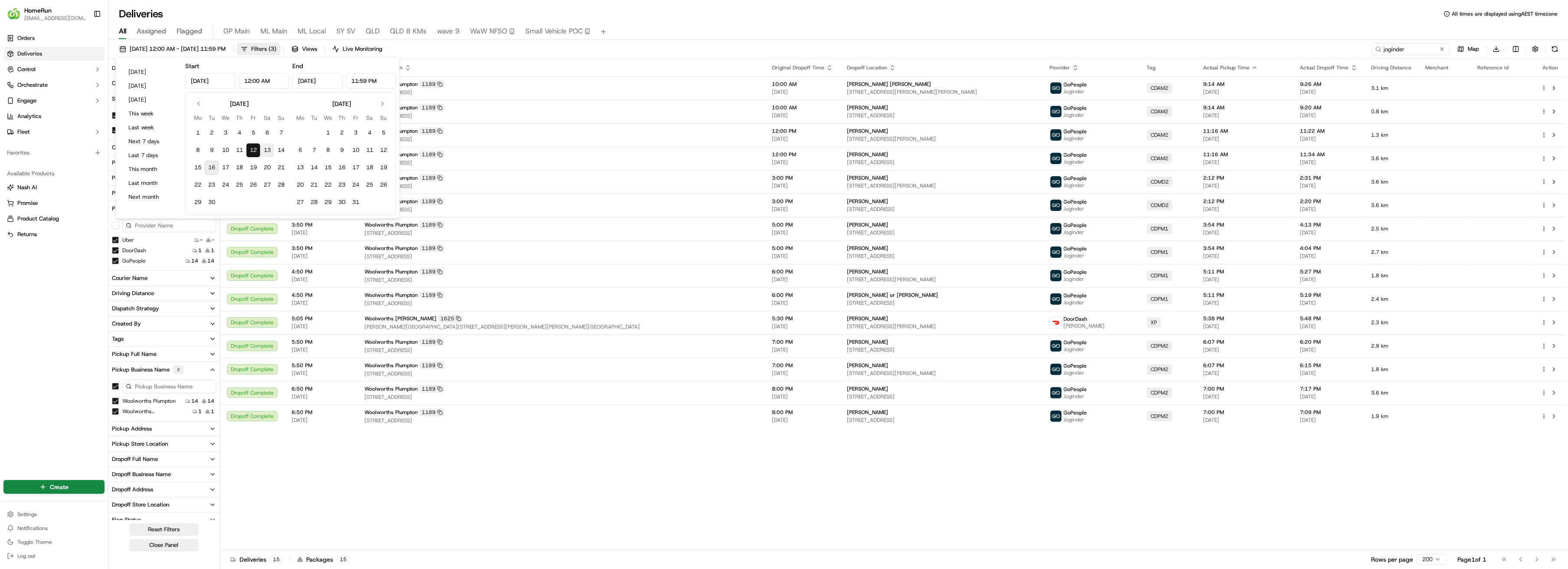
click at [269, 150] on button "13" at bounding box center [267, 150] width 14 height 14
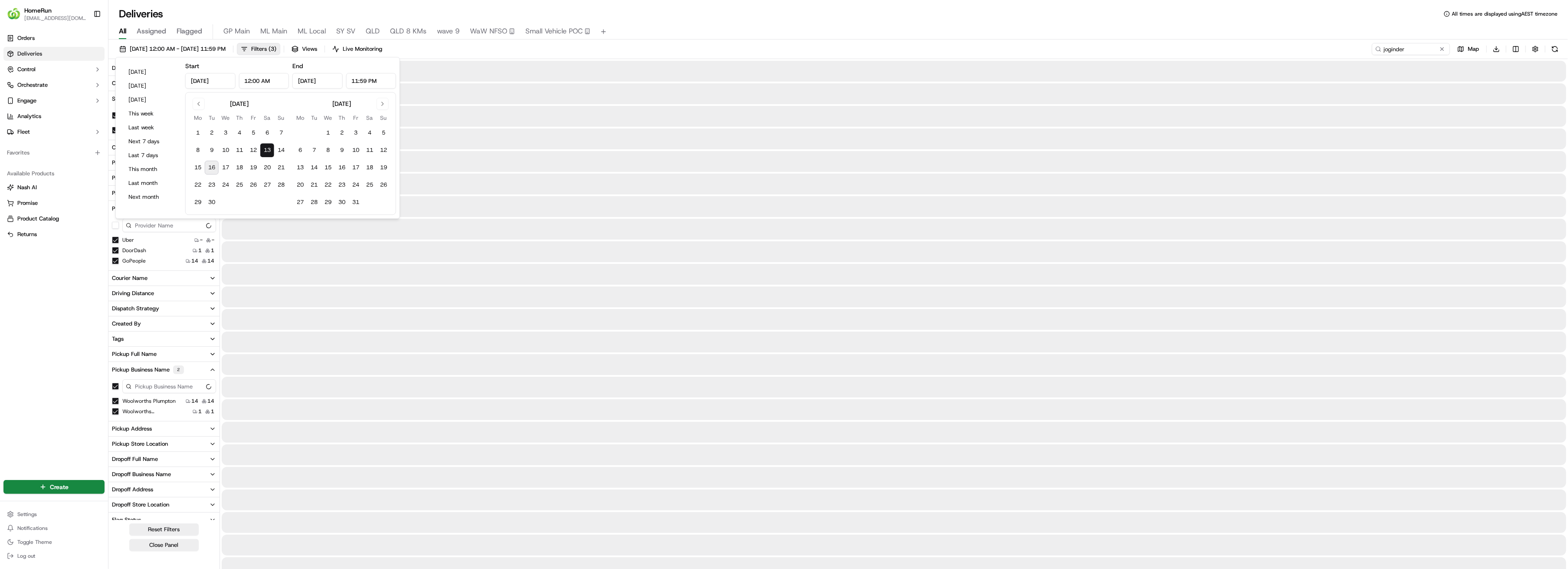
type input "Sep 13, 2025"
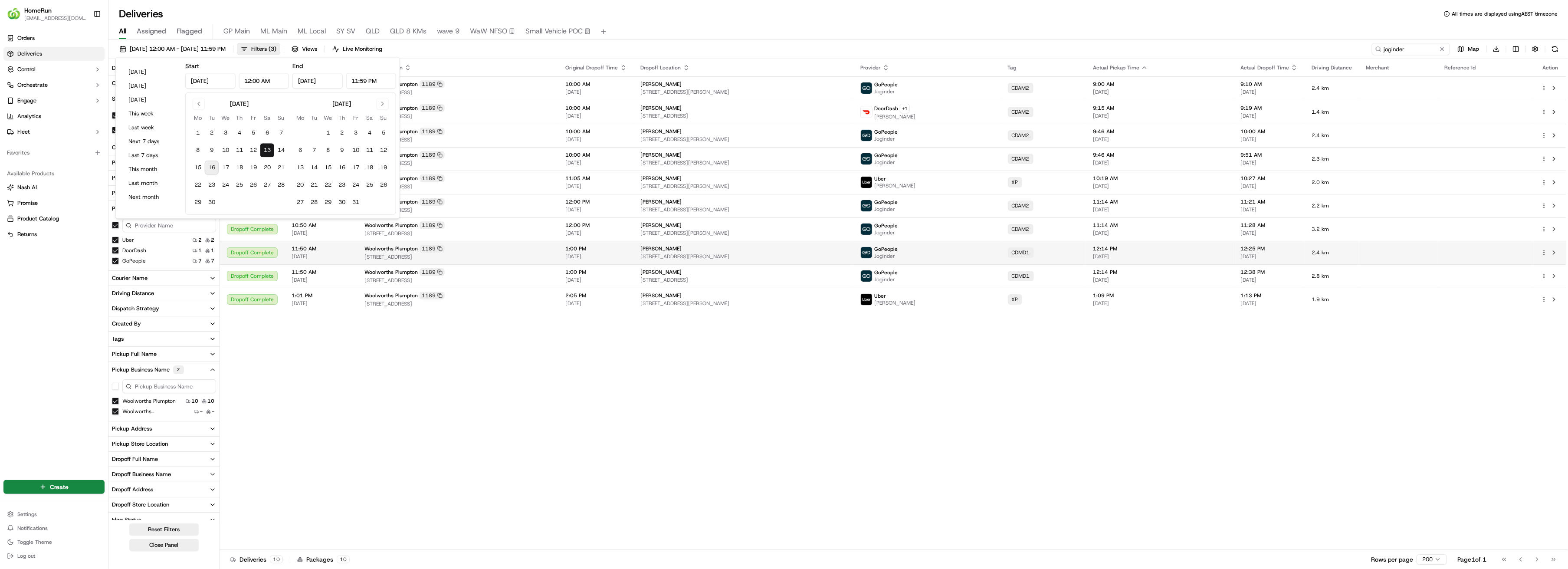
click at [538, 254] on span "[STREET_ADDRESS]" at bounding box center [458, 257] width 187 height 7
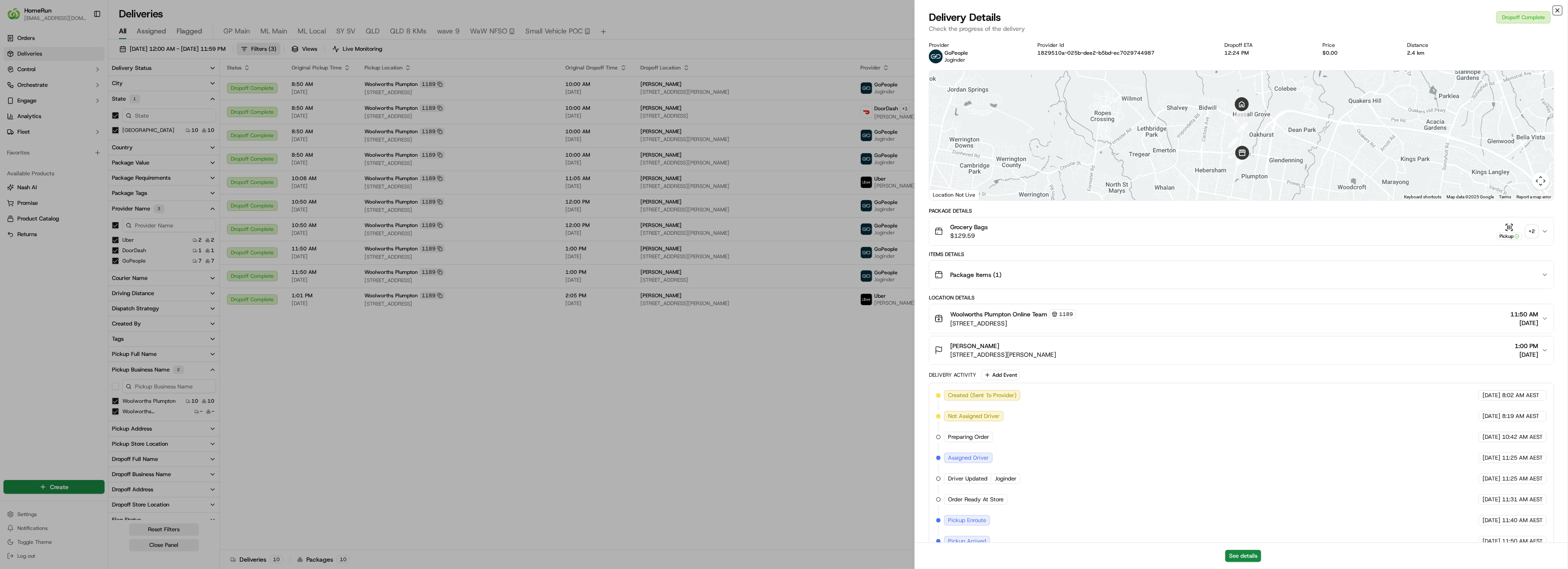
click at [971, 10] on icon "button" at bounding box center [1557, 10] width 7 height 7
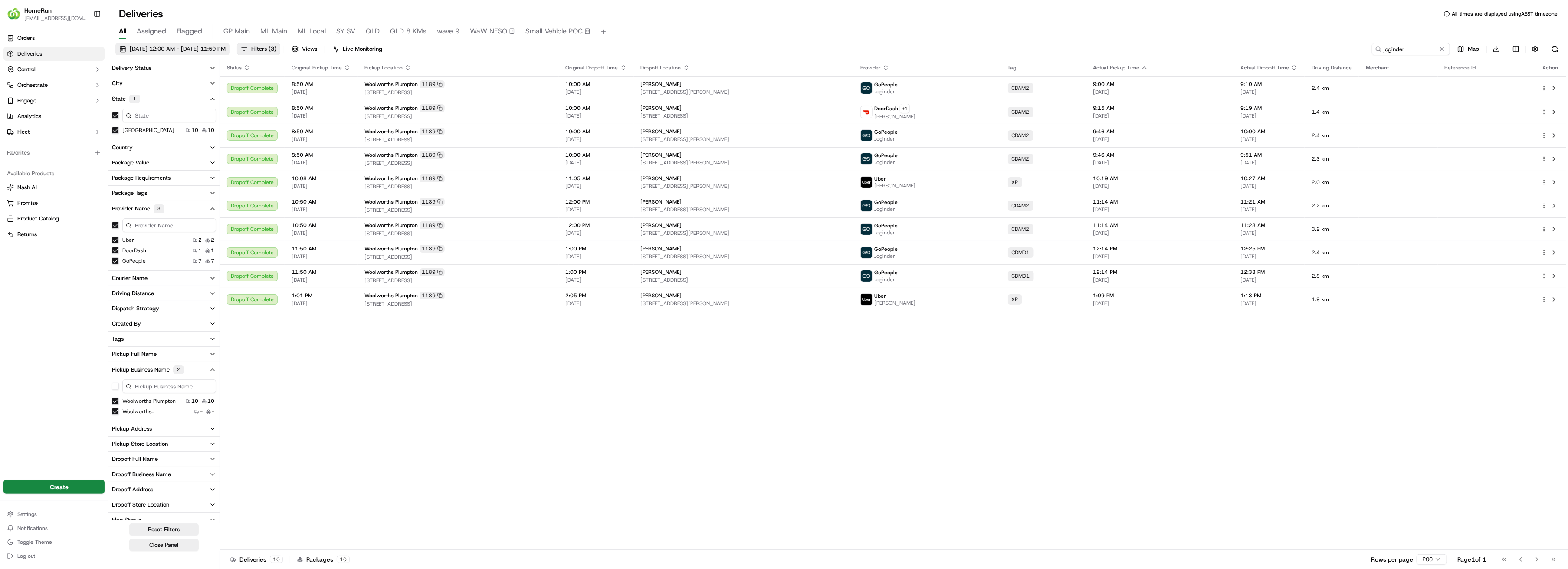
click at [210, 49] on span "13/09/2025 12:00 AM - 13/09/2025 11:59 PM" at bounding box center [177, 49] width 96 height 8
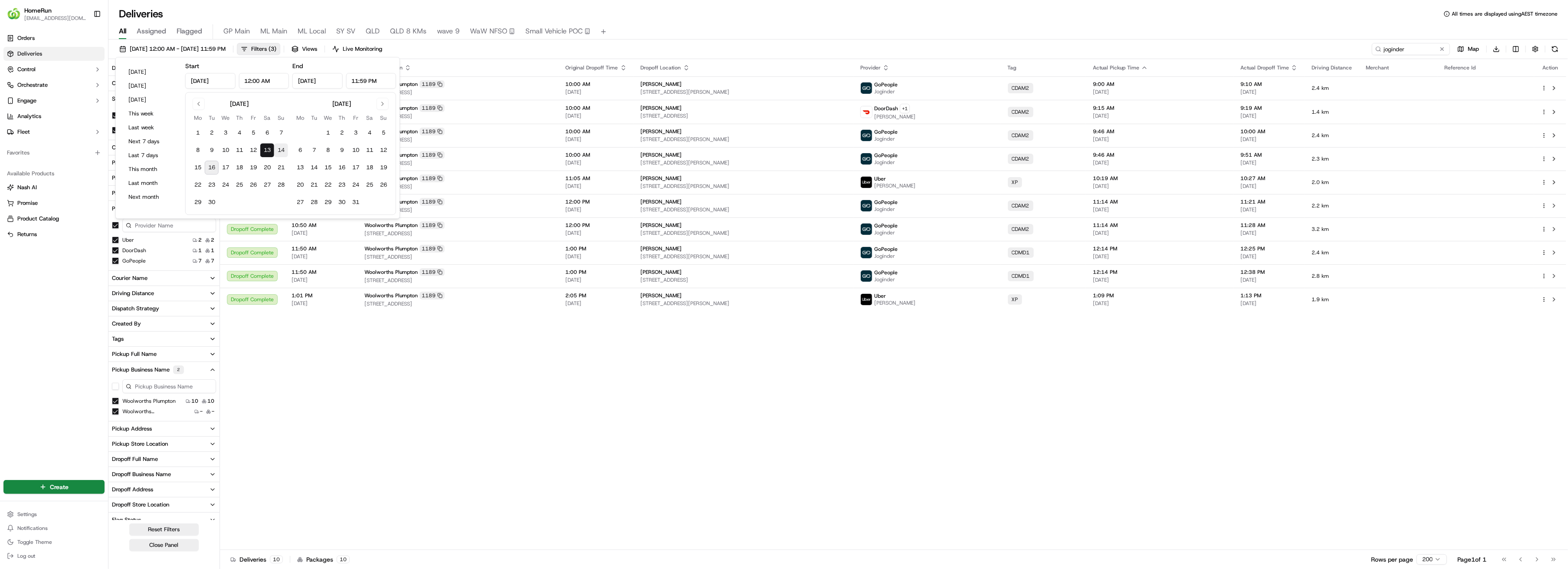
click at [280, 150] on button "14" at bounding box center [280, 150] width 14 height 14
type input "Sep 14, 2025"
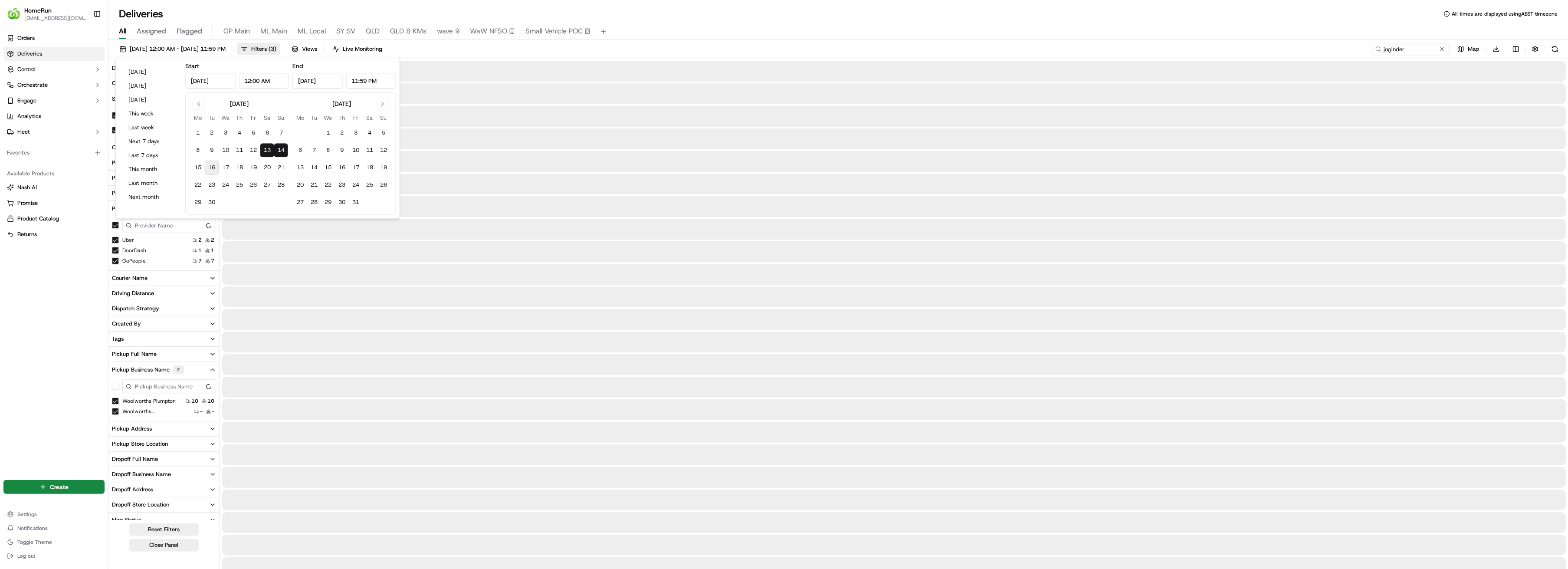
click at [280, 150] on button "14" at bounding box center [280, 150] width 14 height 14
type input "Sep 14, 2025"
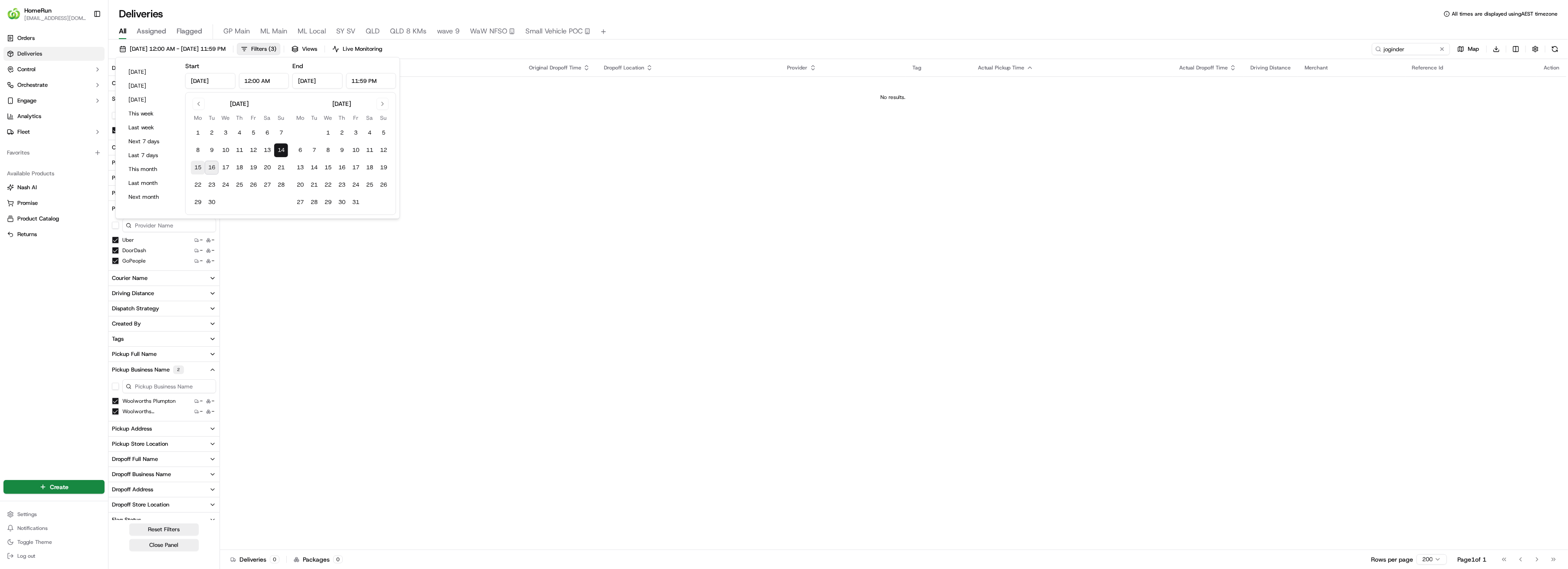
click at [198, 168] on button "15" at bounding box center [198, 167] width 14 height 14
type input "Sep 15, 2025"
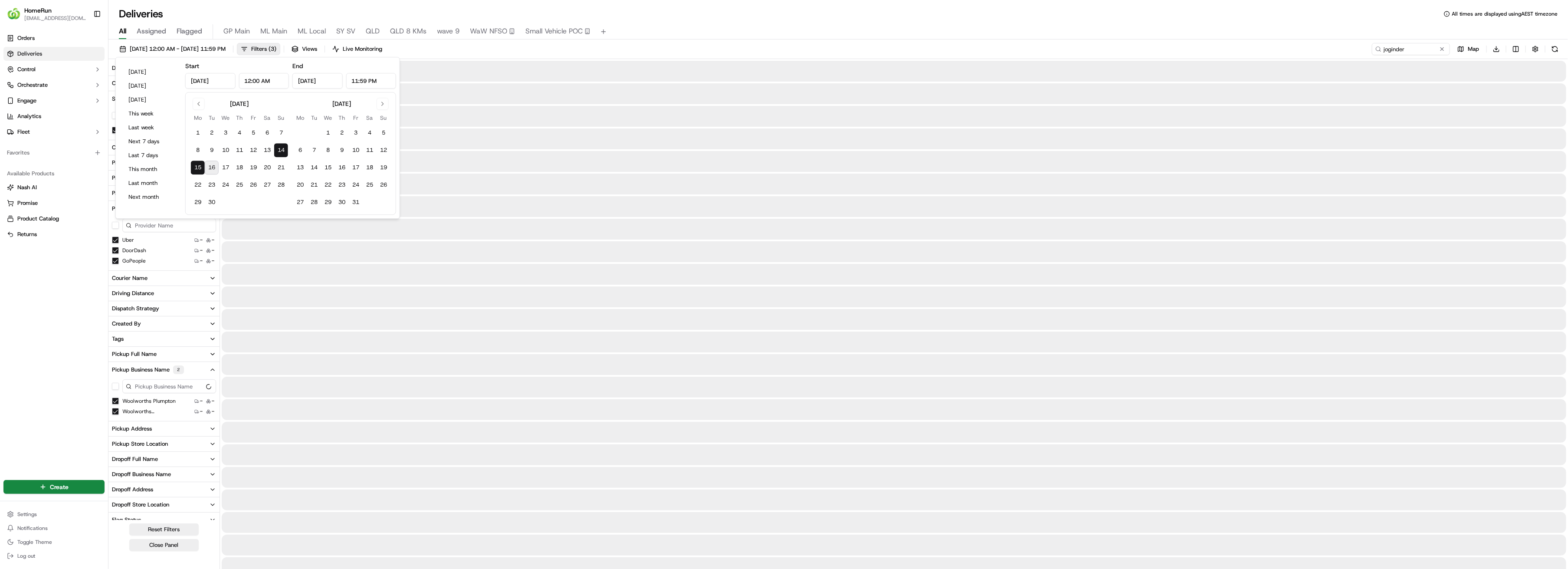
click at [198, 168] on button "15" at bounding box center [198, 167] width 14 height 14
type input "Sep 15, 2025"
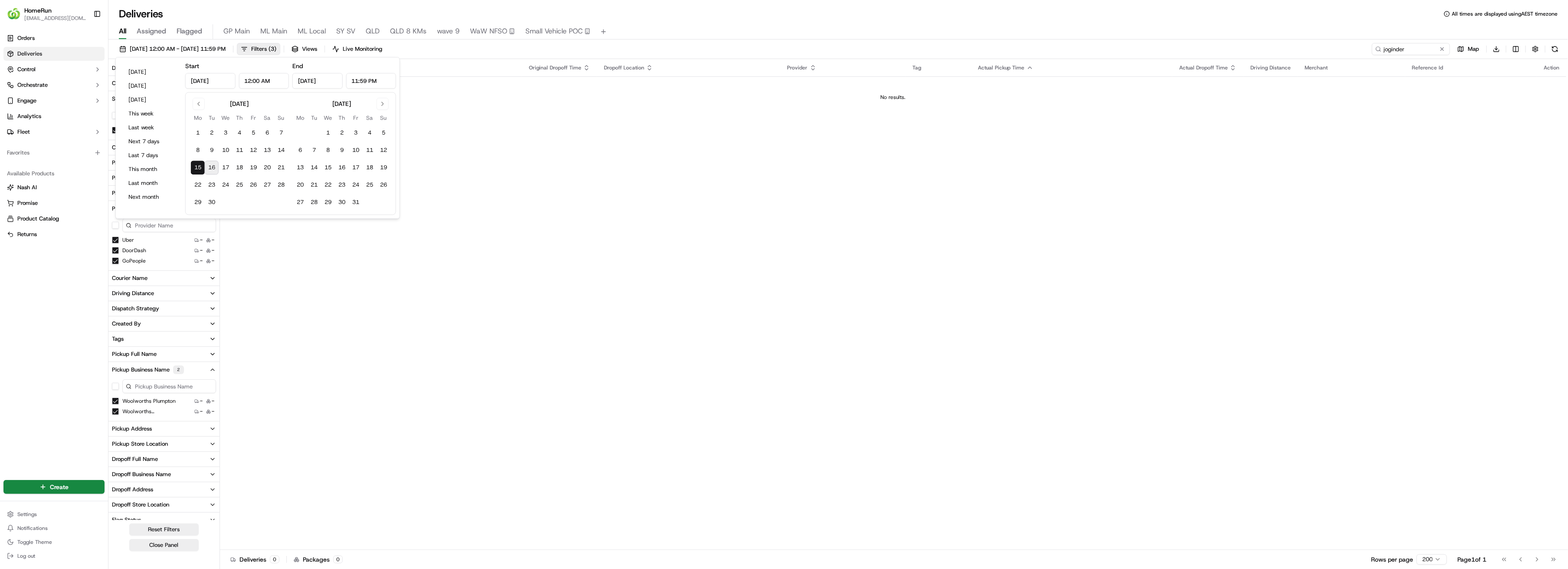
click at [210, 168] on button "16" at bounding box center [211, 167] width 14 height 14
type input "[DATE]"
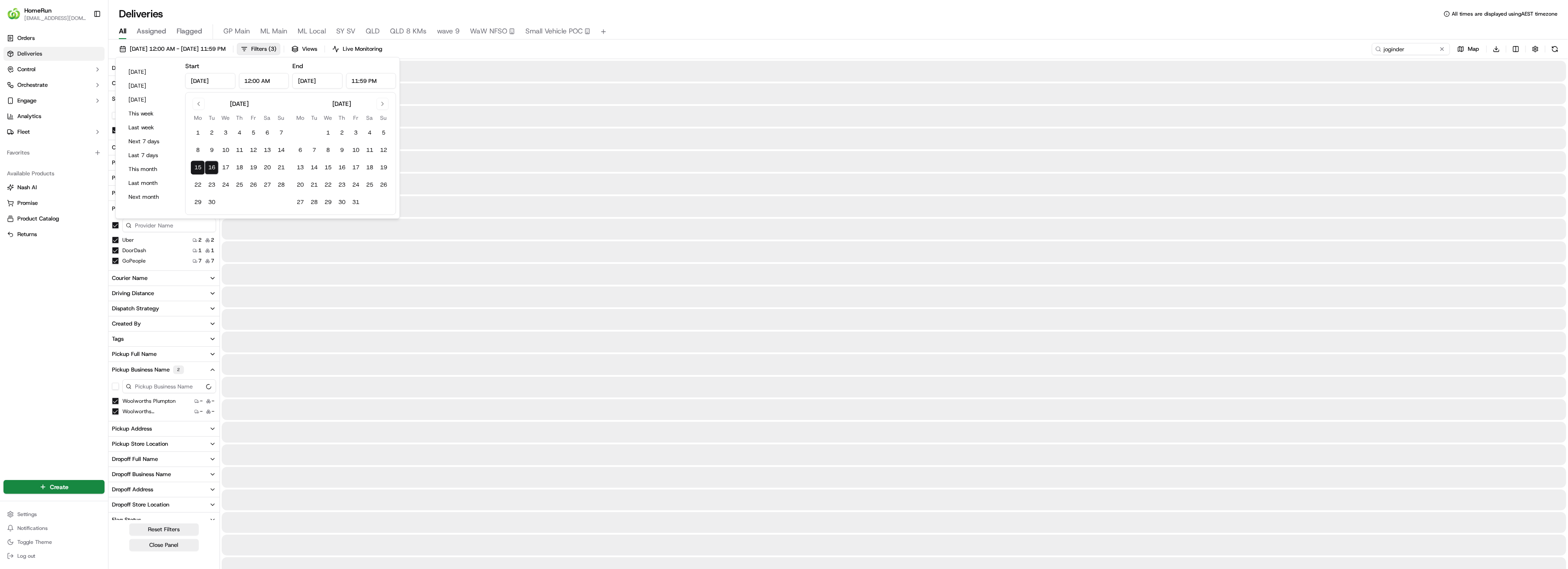
click at [210, 168] on button "16" at bounding box center [211, 167] width 14 height 14
type input "[DATE]"
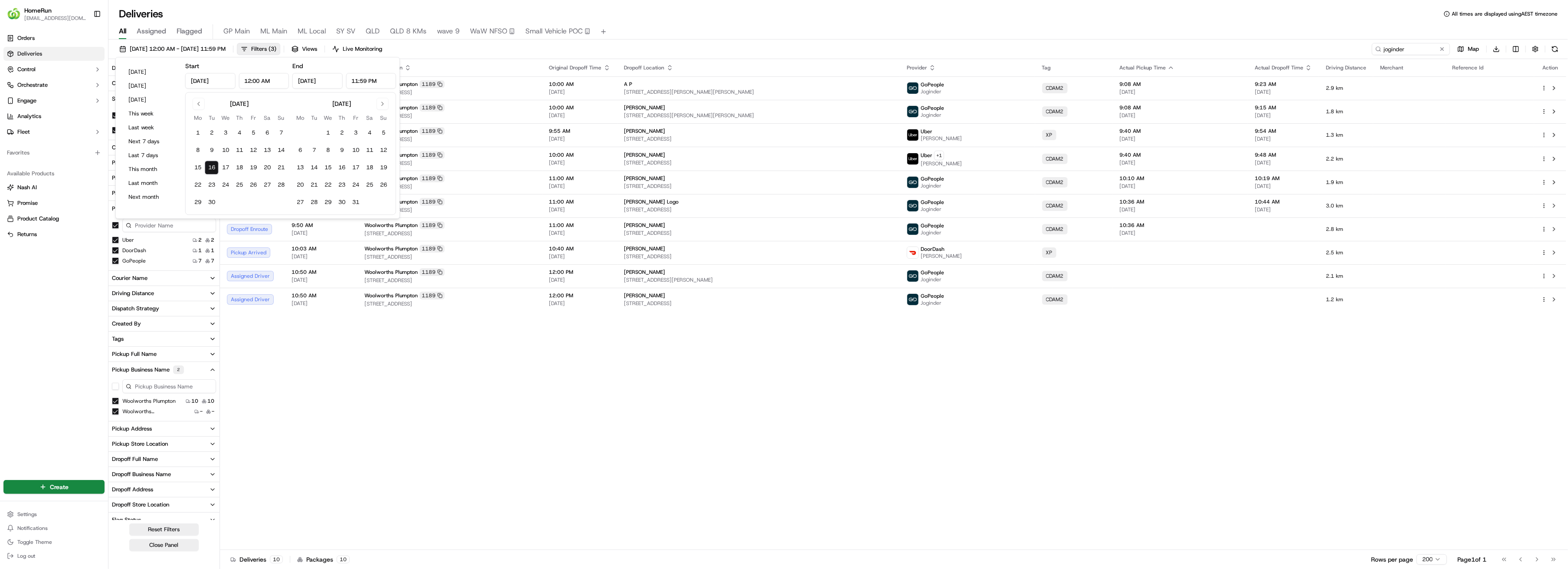
click at [645, 396] on div "Status Original Pickup Time Pickup Location Original Dropoff Time Dropoff Locat…" at bounding box center [893, 305] width 1346 height 491
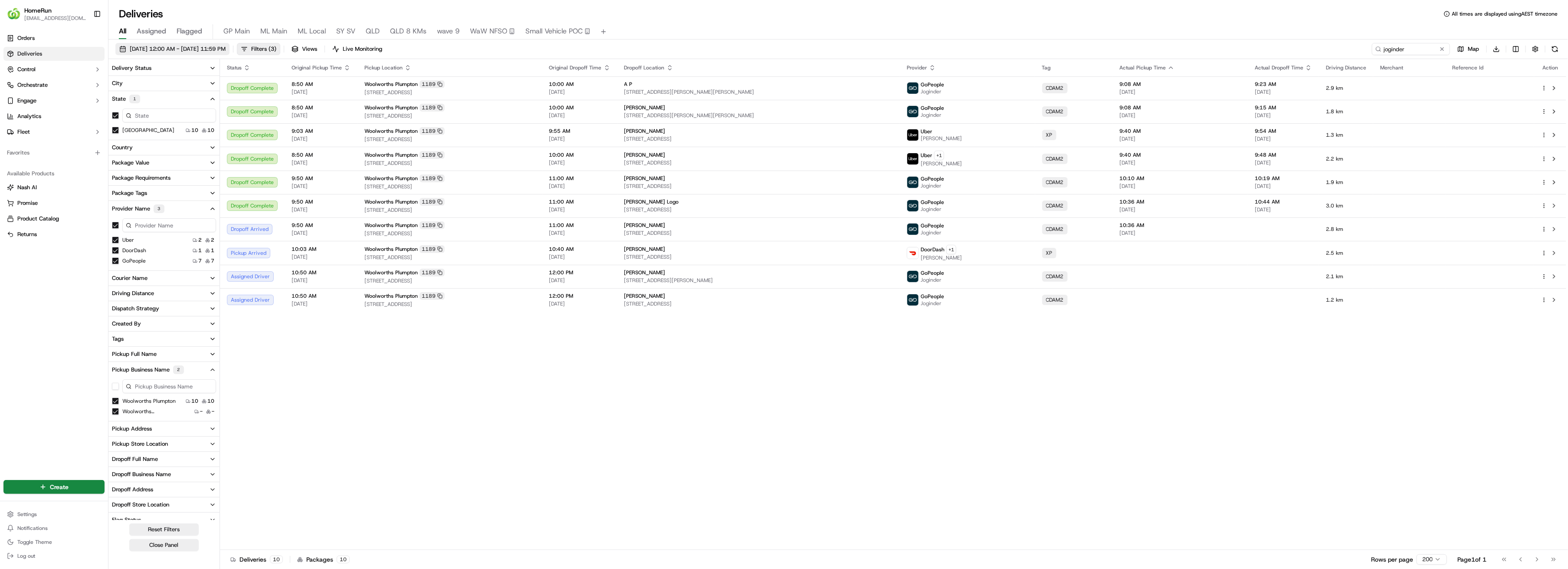
click at [215, 49] on span "16/09/2025 12:00 AM - 16/09/2025 11:59 PM" at bounding box center [177, 49] width 96 height 8
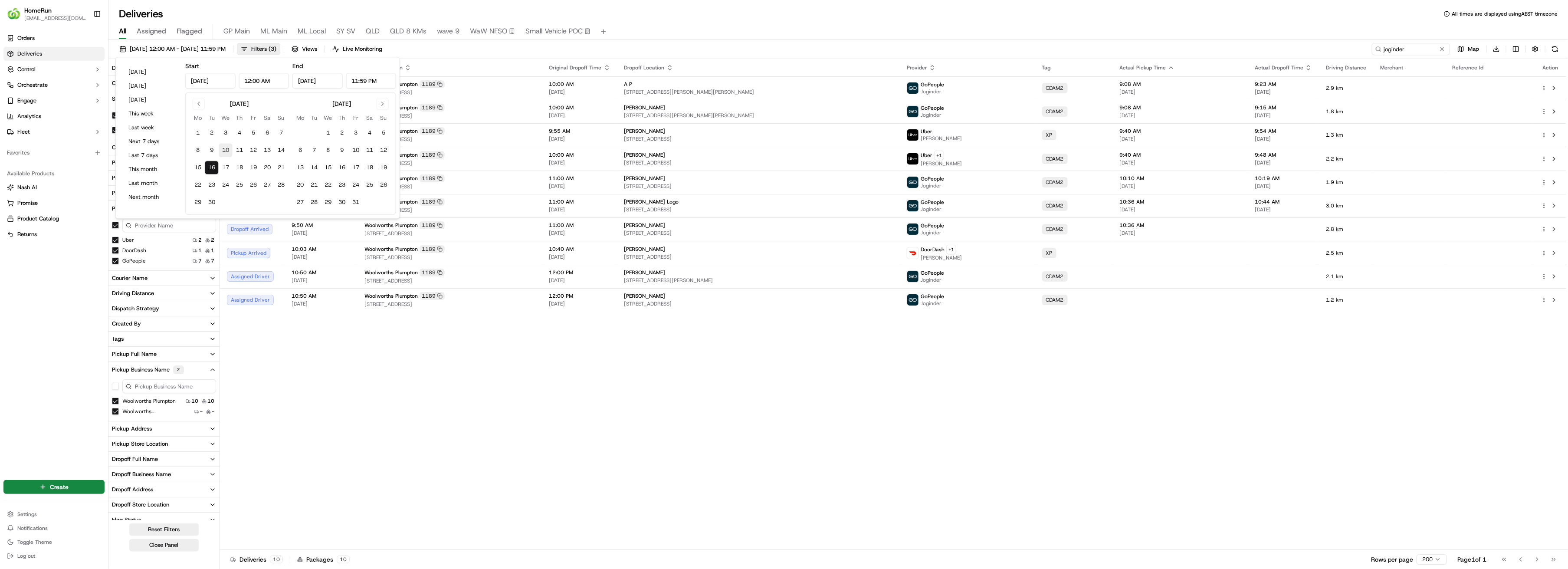
click at [222, 150] on button "10" at bounding box center [225, 150] width 14 height 14
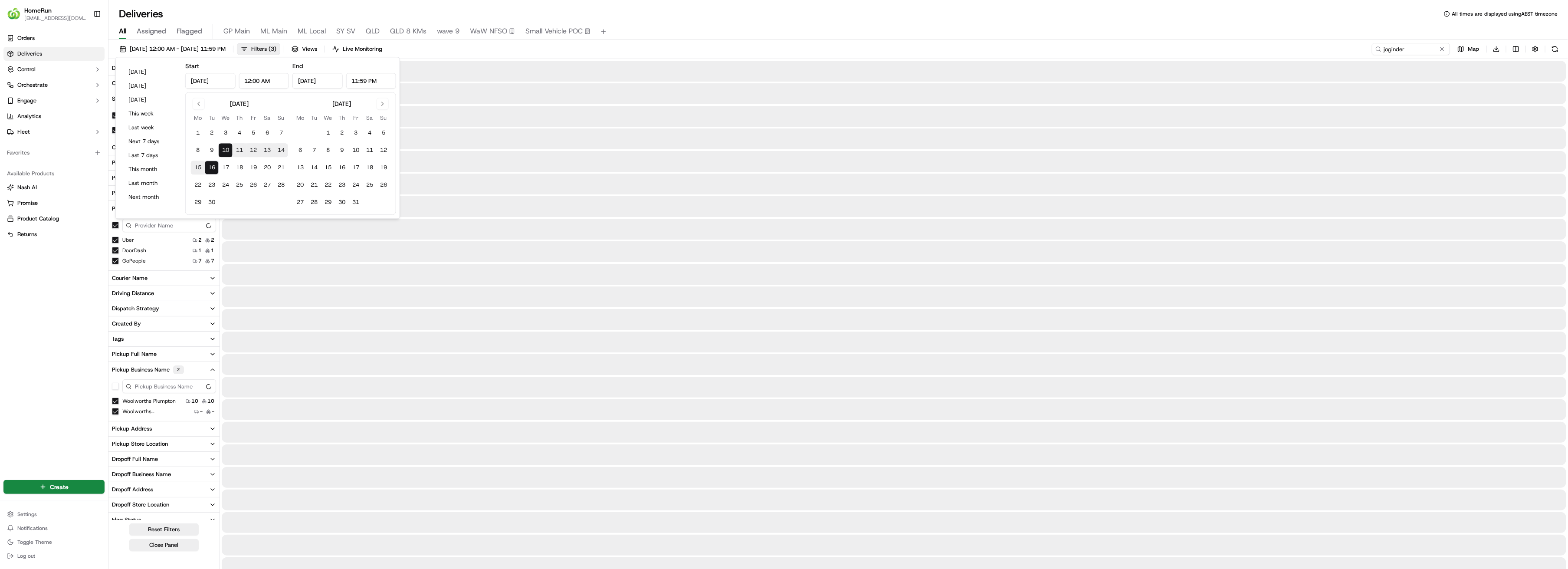
click at [194, 165] on button "15" at bounding box center [198, 167] width 14 height 14
type input "Sep 15, 2025"
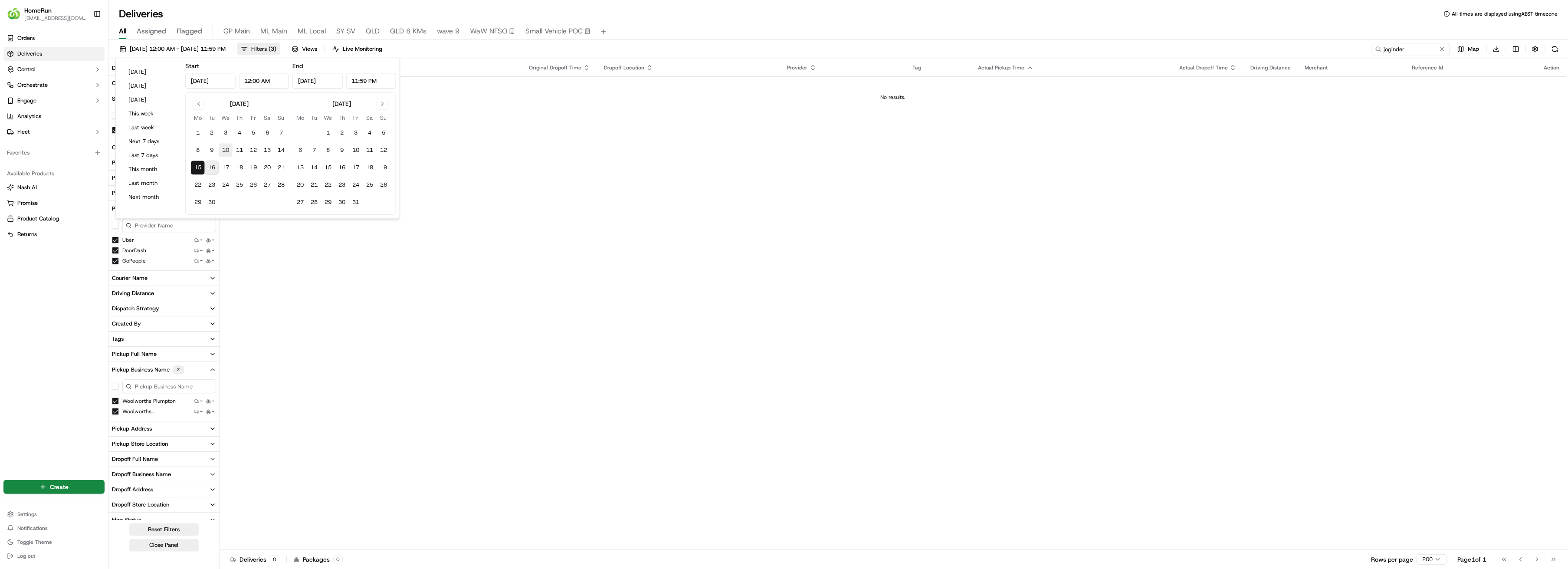
click at [225, 150] on button "10" at bounding box center [225, 150] width 14 height 14
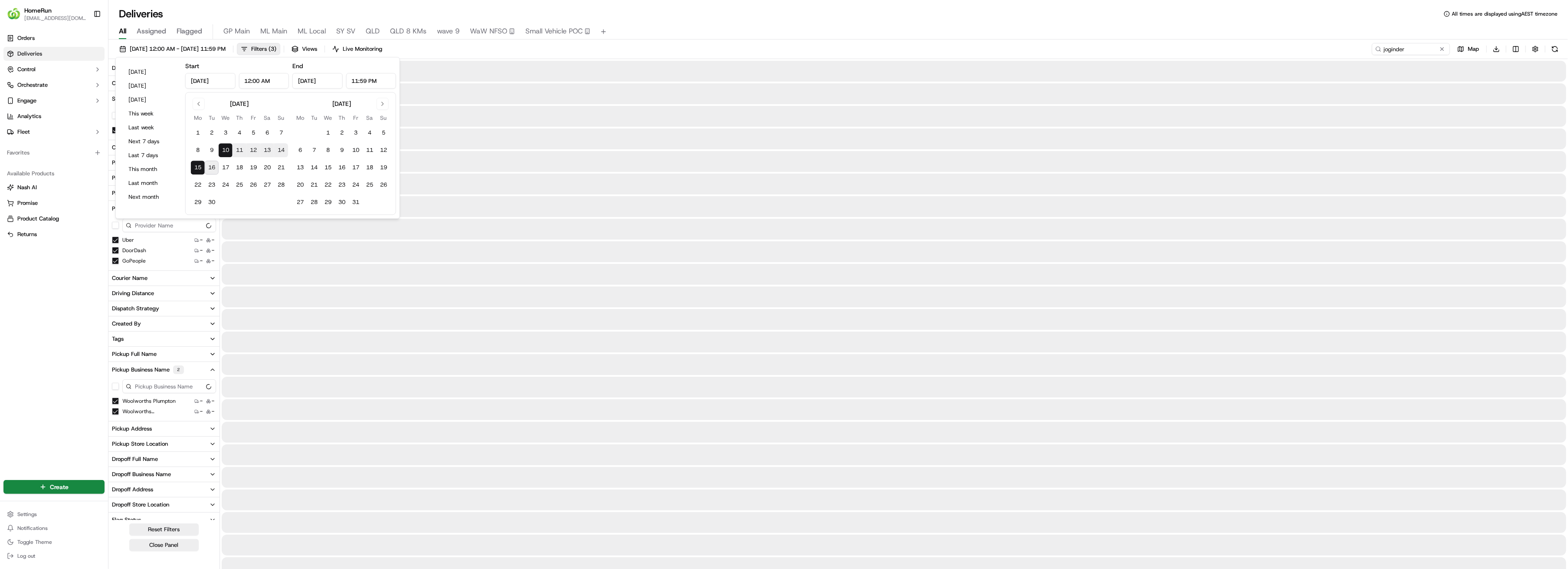
click at [210, 167] on button "16" at bounding box center [211, 167] width 14 height 14
type input "[DATE]"
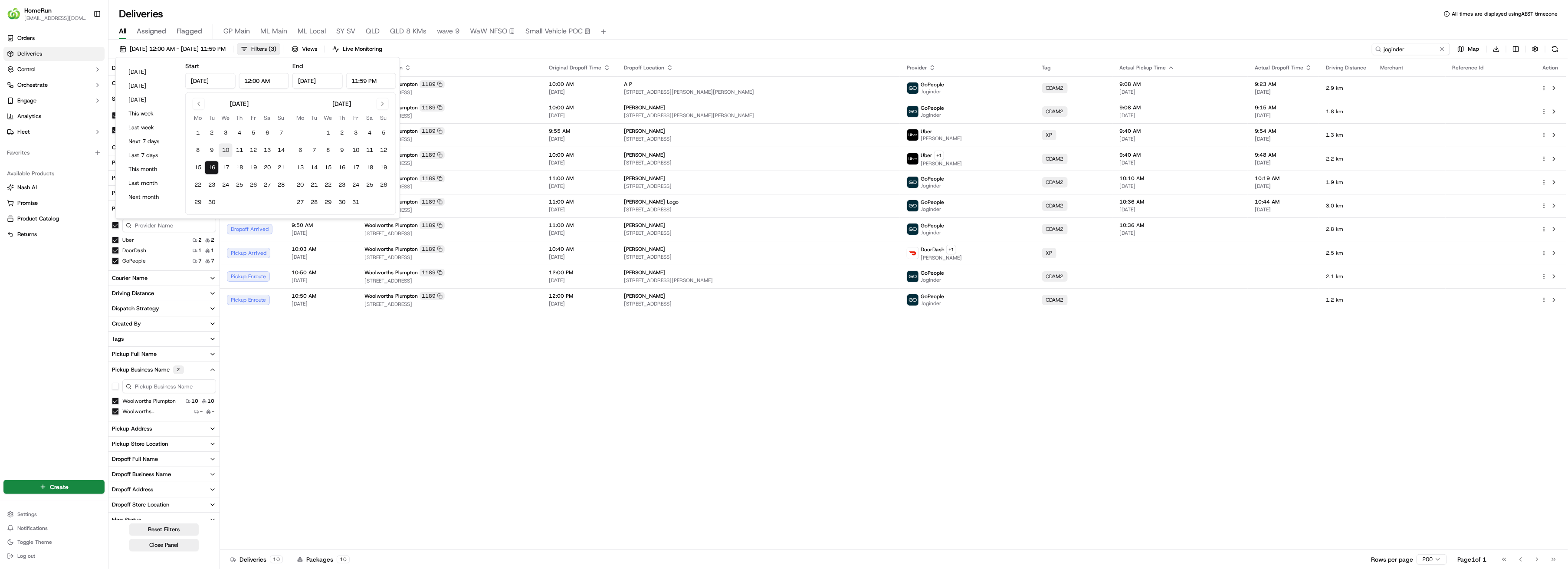
click at [224, 150] on button "10" at bounding box center [225, 150] width 14 height 14
type input "Sep 10, 2025"
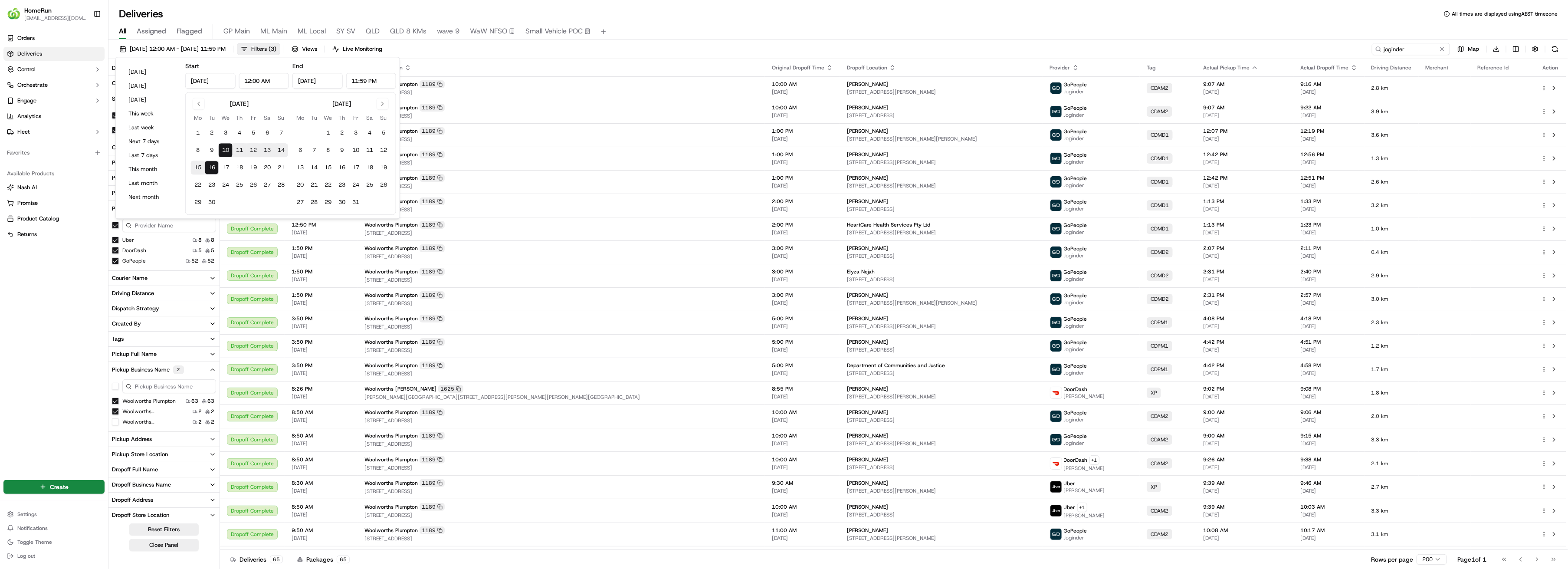
click at [52, 294] on div "Orders Deliveries Control Orchestrate Engage Analytics Fleet Favorites Availabl…" at bounding box center [54, 250] width 108 height 444
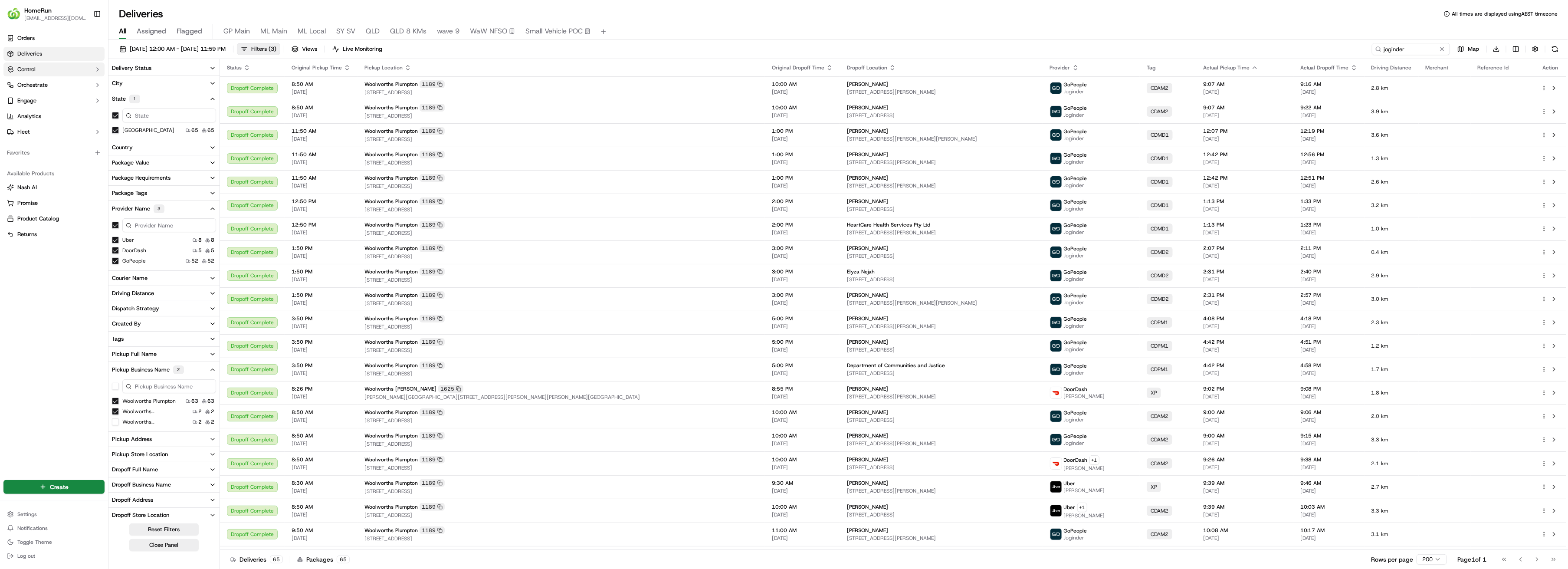
click at [30, 69] on span "Control" at bounding box center [27, 69] width 18 height 8
click at [25, 98] on span "Pickup Locations" at bounding box center [39, 97] width 43 height 8
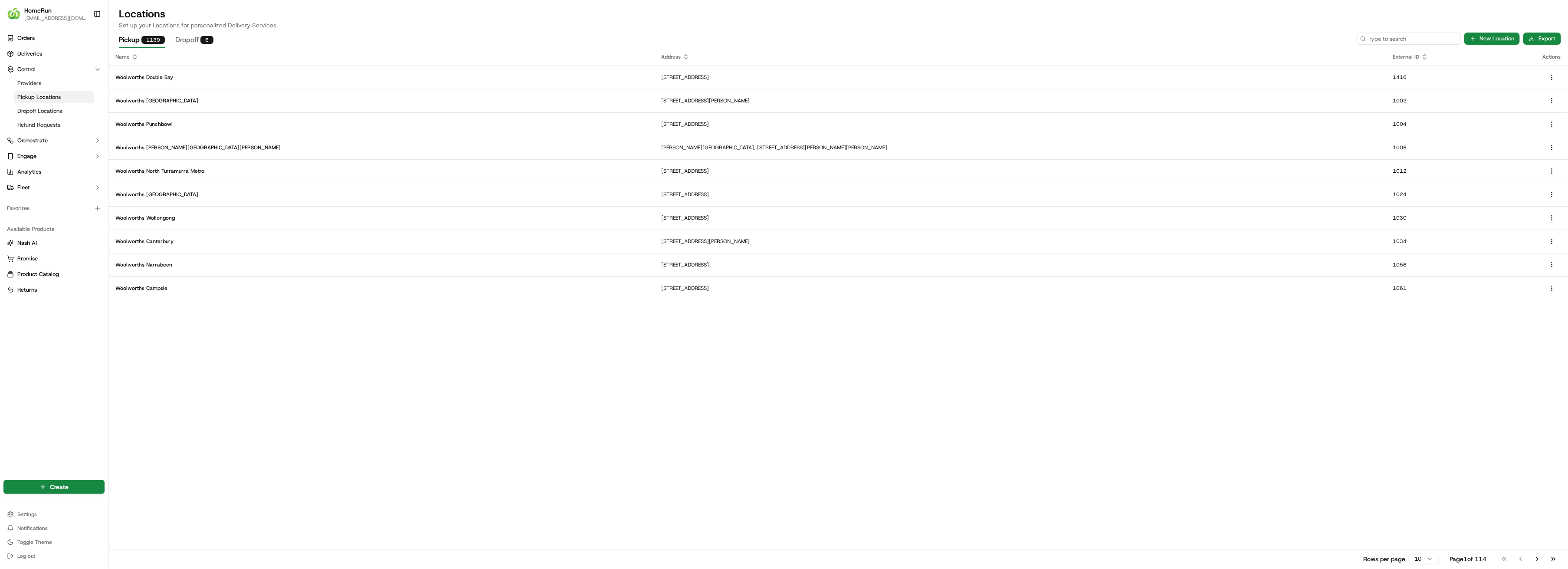
click at [971, 40] on input at bounding box center [1408, 38] width 104 height 12
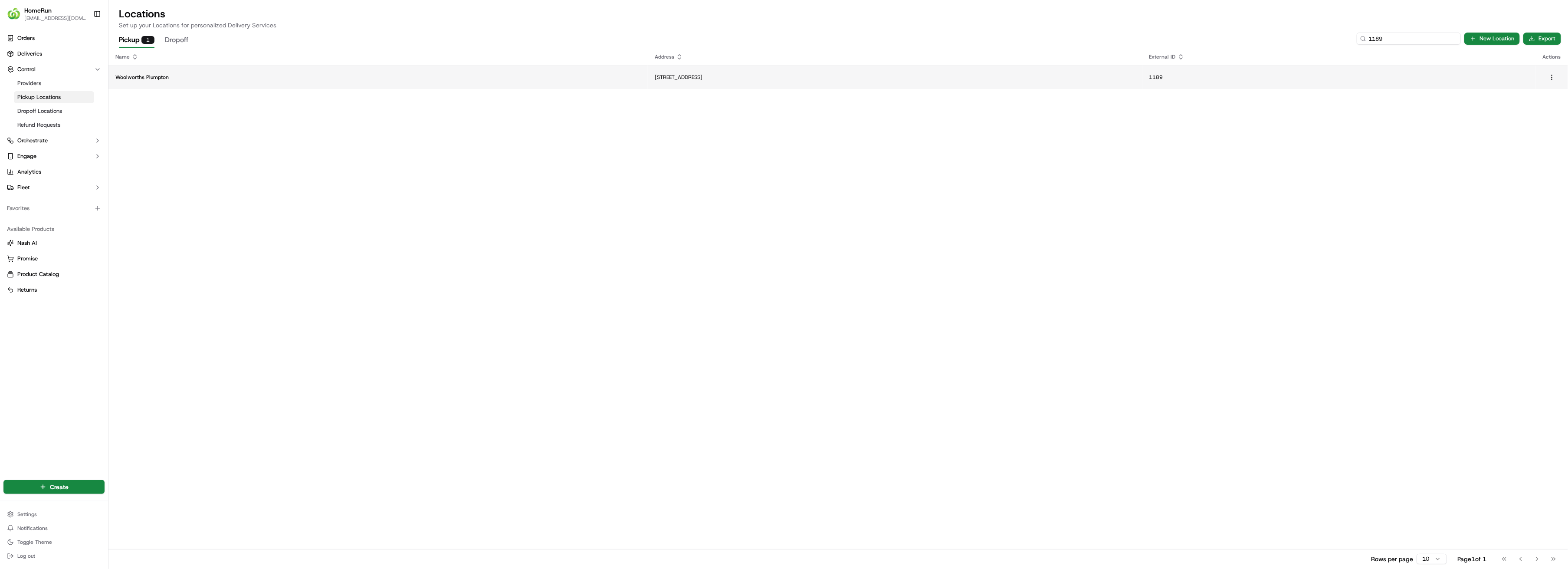
type input "1189"
click at [188, 78] on p "Woolworths Plumpton" at bounding box center [378, 77] width 525 height 7
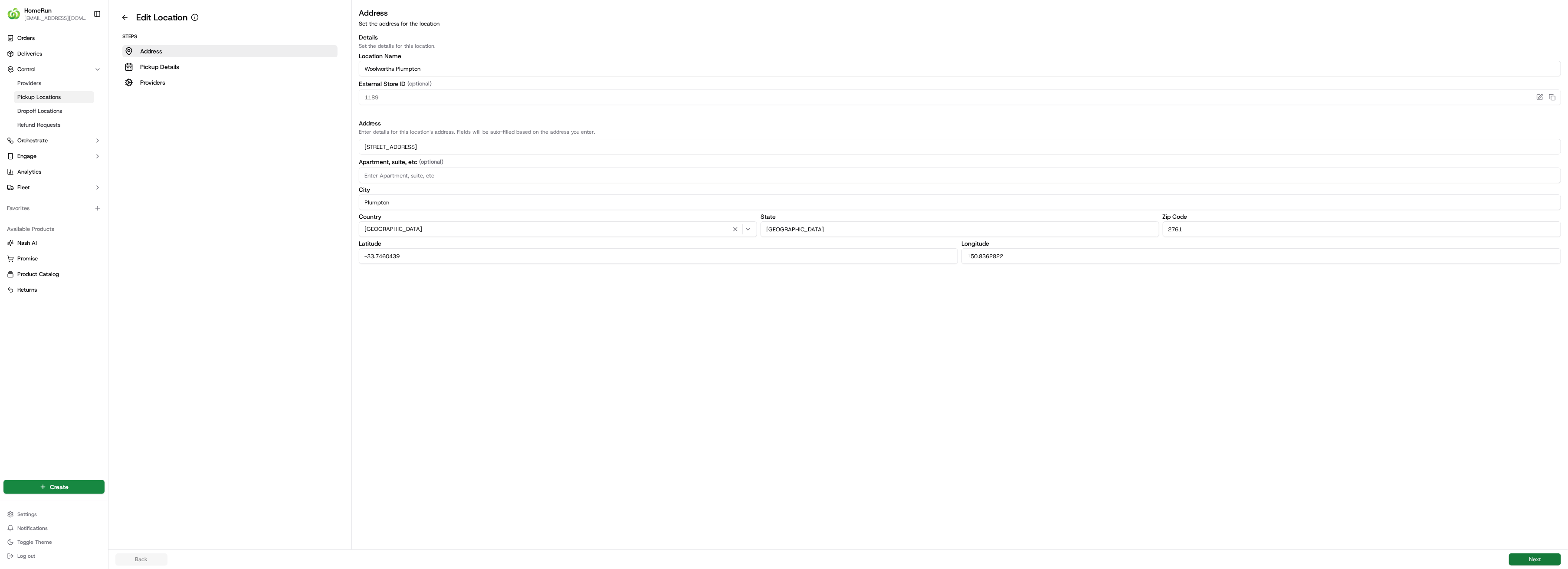
click at [971, 560] on button "Next" at bounding box center [1534, 559] width 52 height 12
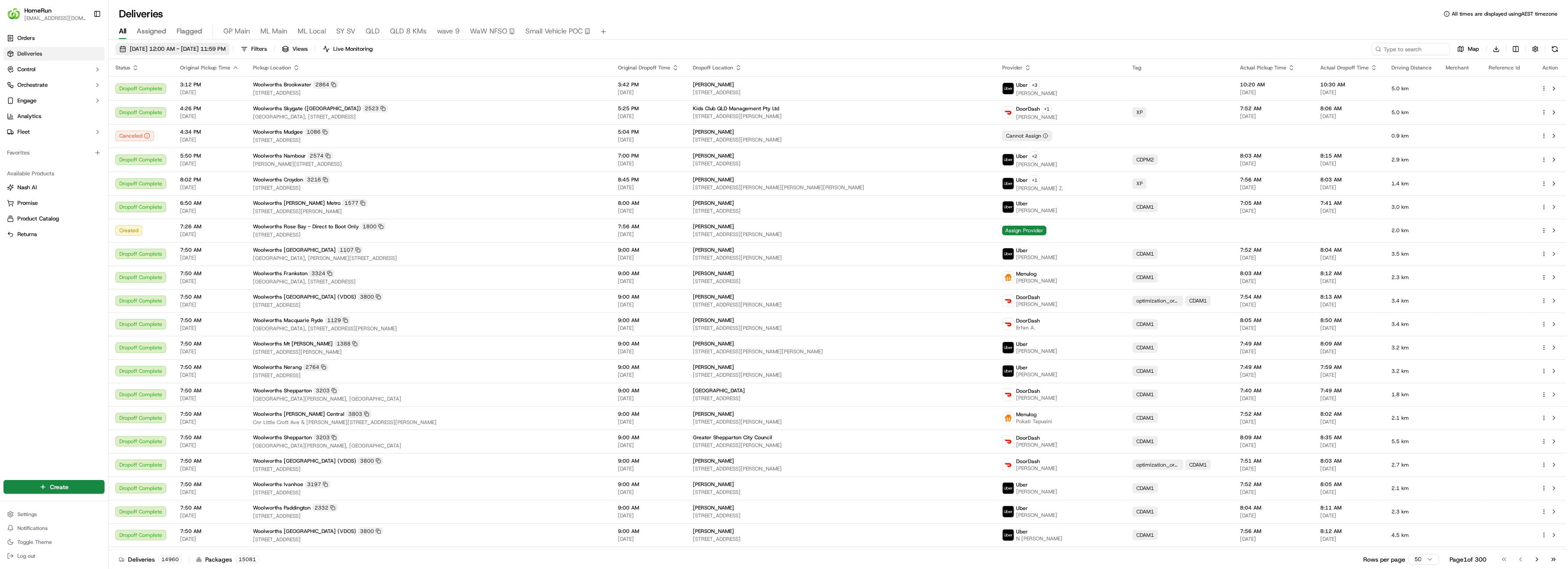
click at [149, 49] on span "[DATE] 12:00 AM - [DATE] 11:59 PM" at bounding box center [177, 49] width 96 height 8
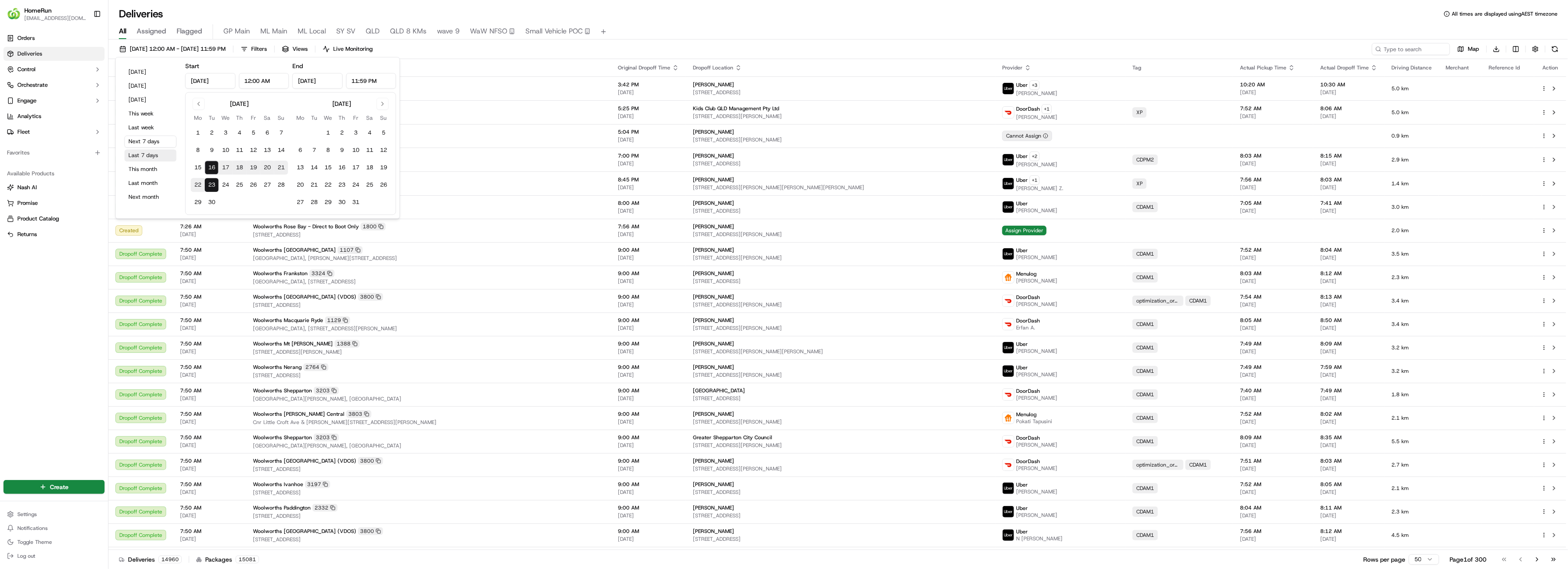
click at [148, 156] on button "Last 7 days" at bounding box center [150, 155] width 52 height 12
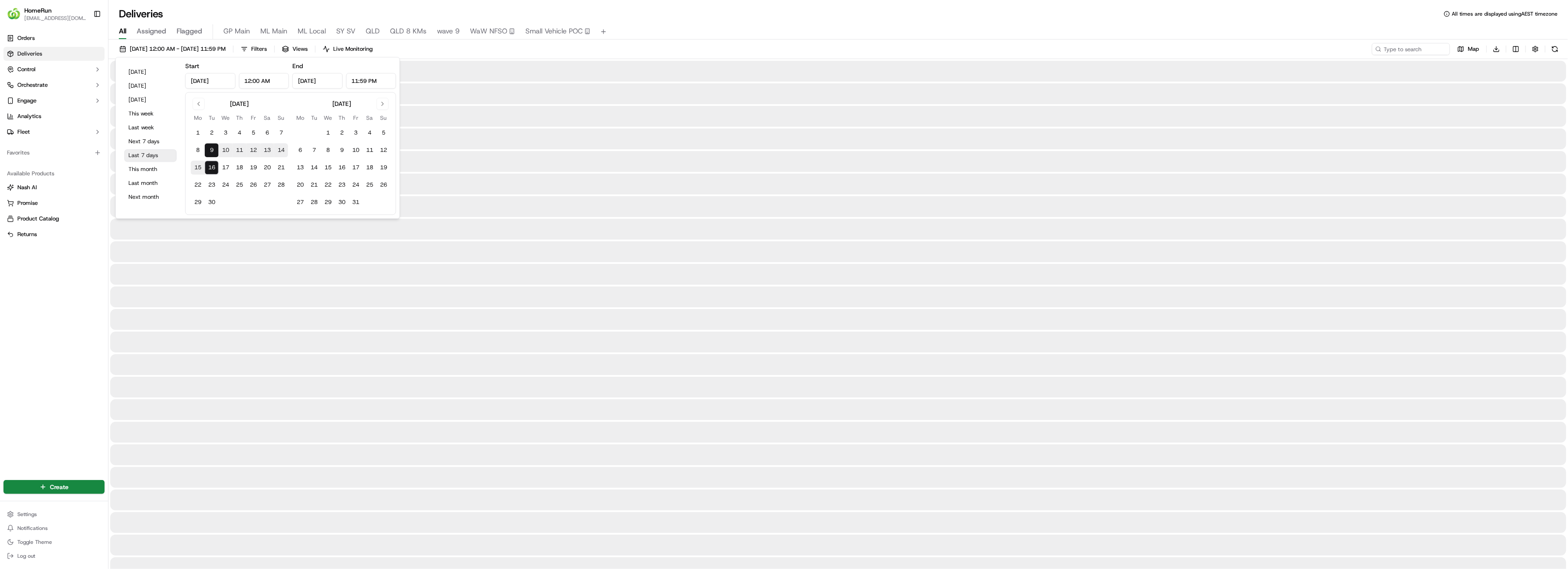
type input "[DATE]"
click at [1403, 48] on input at bounding box center [1398, 49] width 104 height 12
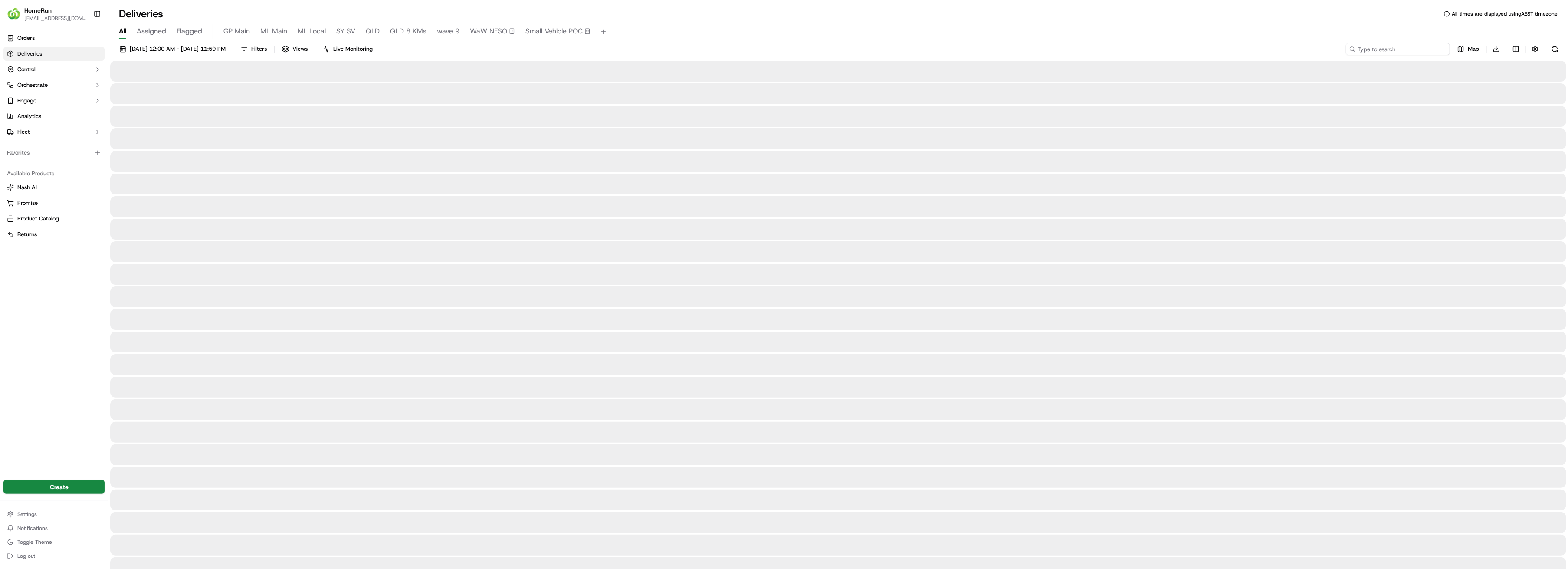
paste input "269476545"
type input "269476545"
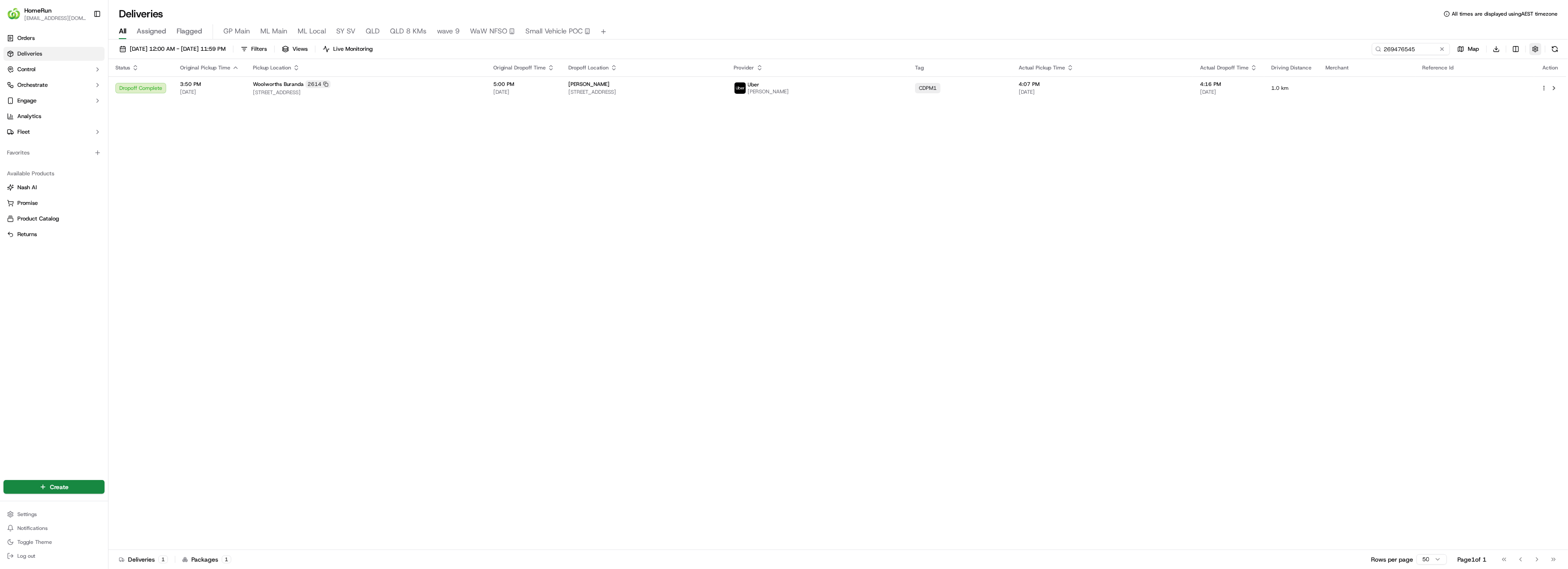
click at [1534, 49] on button "button" at bounding box center [1535, 49] width 12 height 12
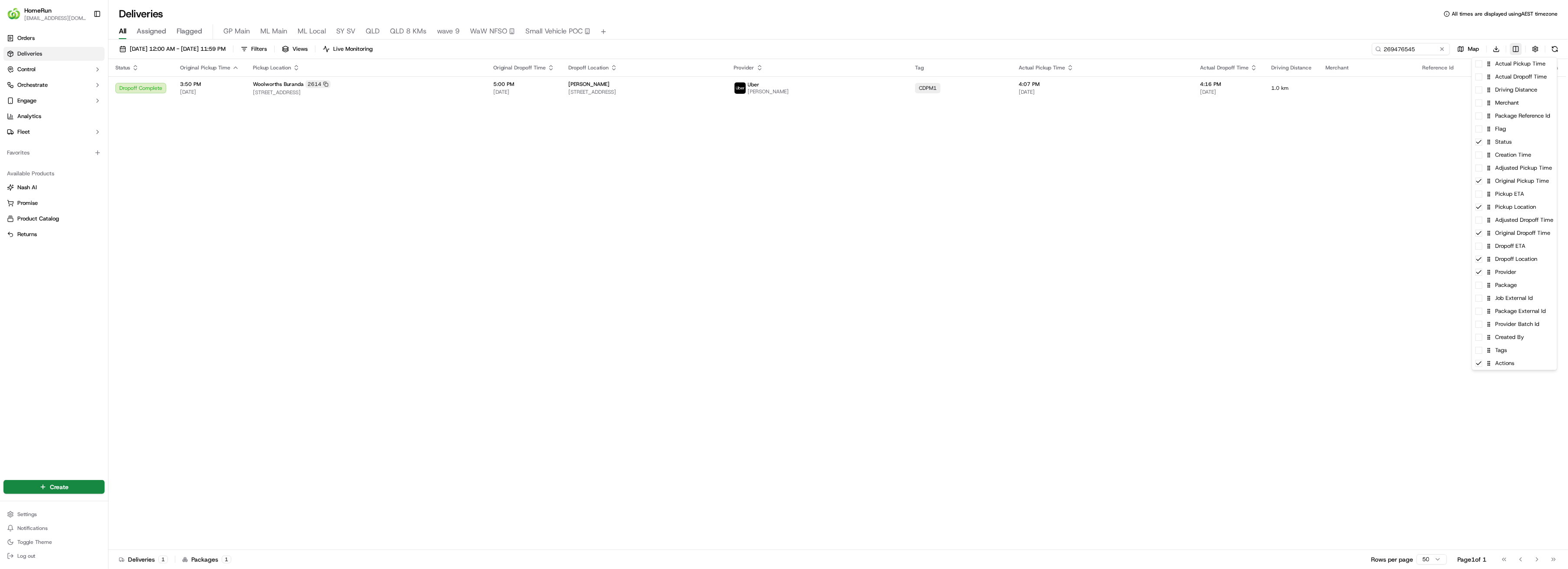
click at [1513, 49] on html "HomeRun syates@woolworths.com.au Toggle Sidebar Orders Deliveries Control Orche…" at bounding box center [784, 284] width 1568 height 569
click at [1480, 300] on span at bounding box center [1479, 298] width 7 height 7
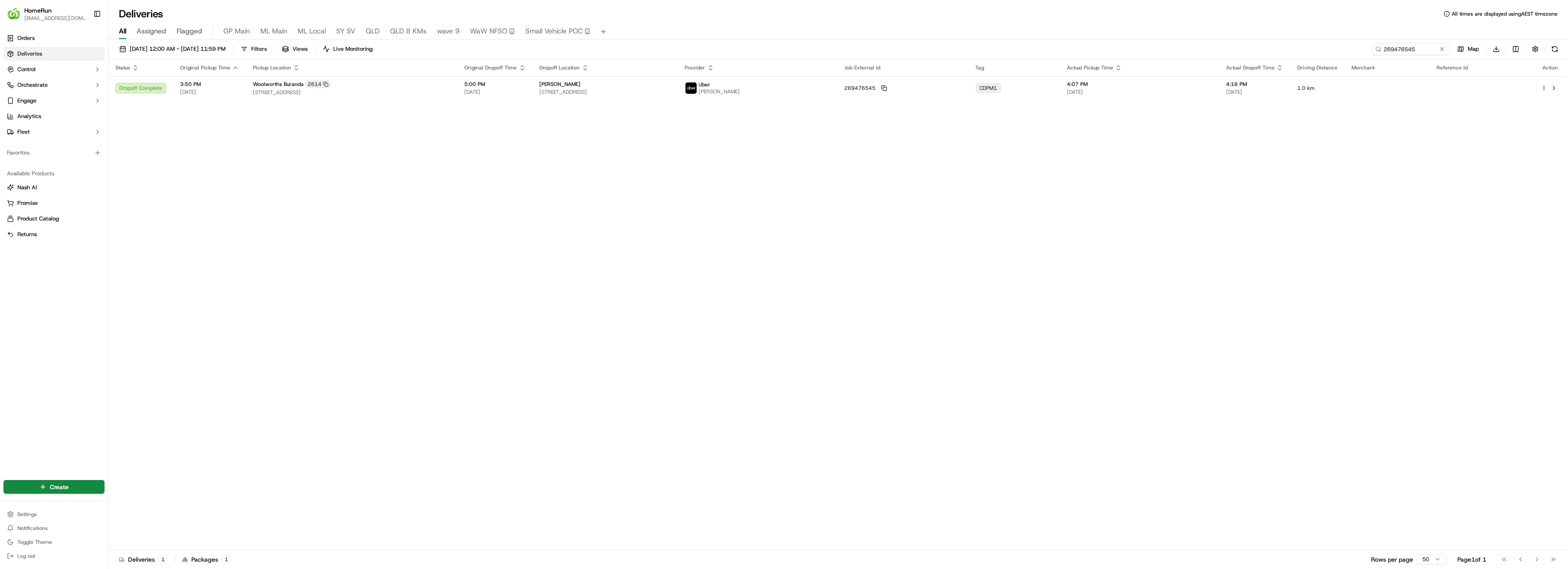
click at [1327, 84] on html "HomeRun syates@woolworths.com.au Toggle Sidebar Orders Deliveries Control Orche…" at bounding box center [784, 284] width 1568 height 569
click at [1554, 87] on button at bounding box center [1554, 88] width 10 height 10
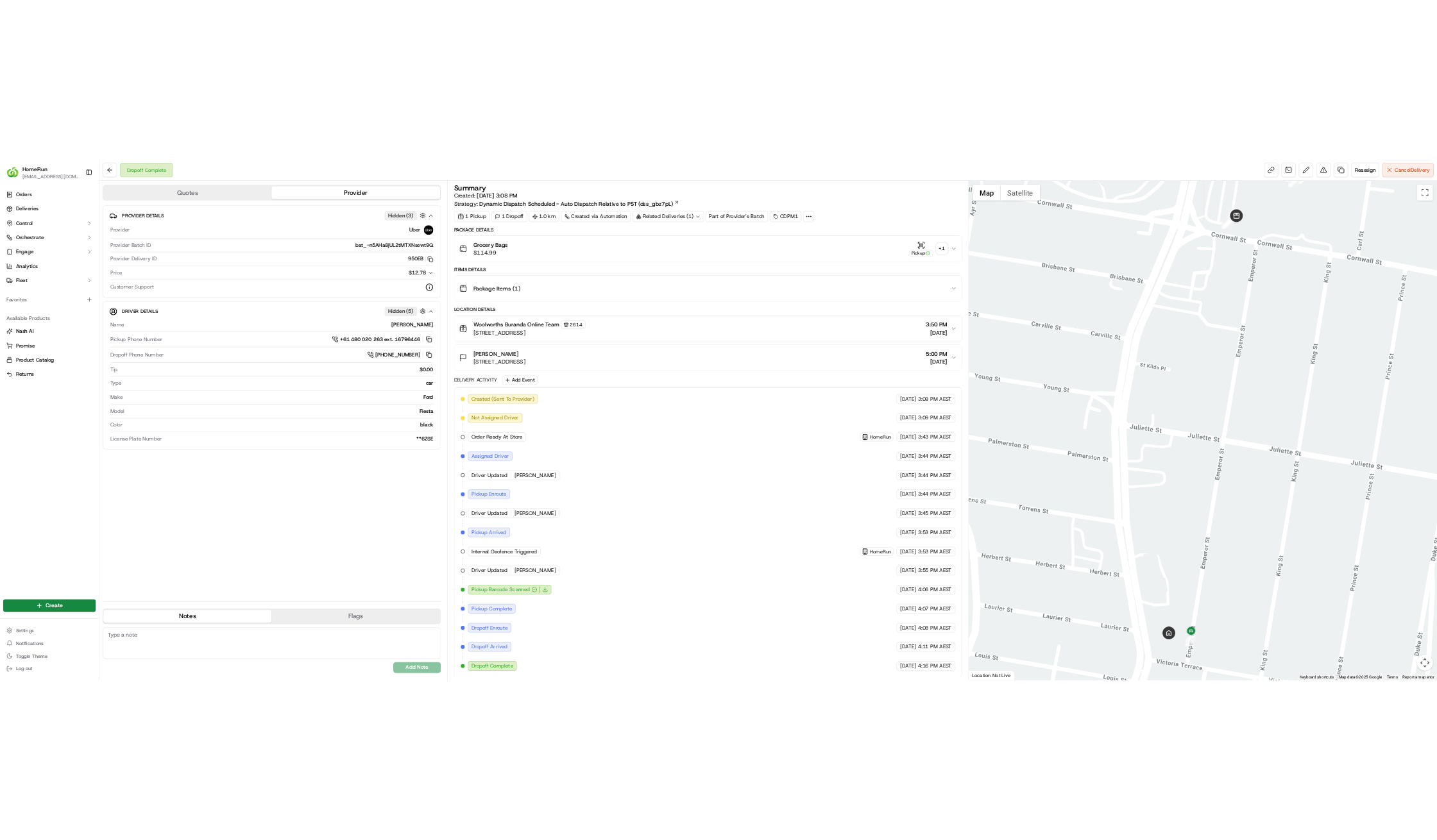
scroll to position [2, 0]
